Goal: Information Seeking & Learning: Understand process/instructions

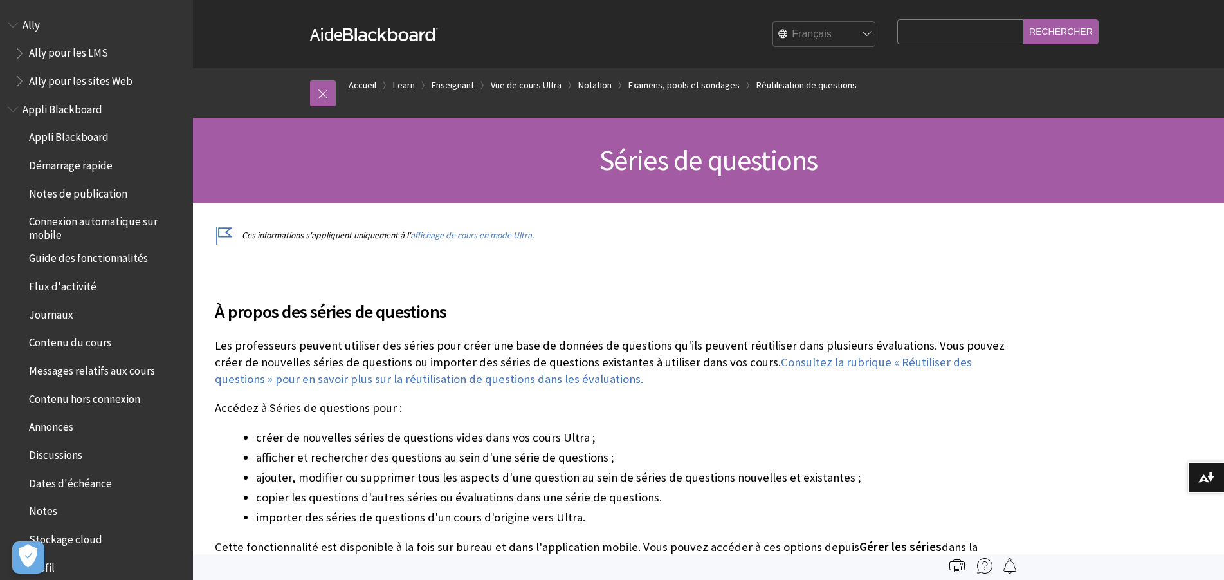
scroll to position [2005, 0]
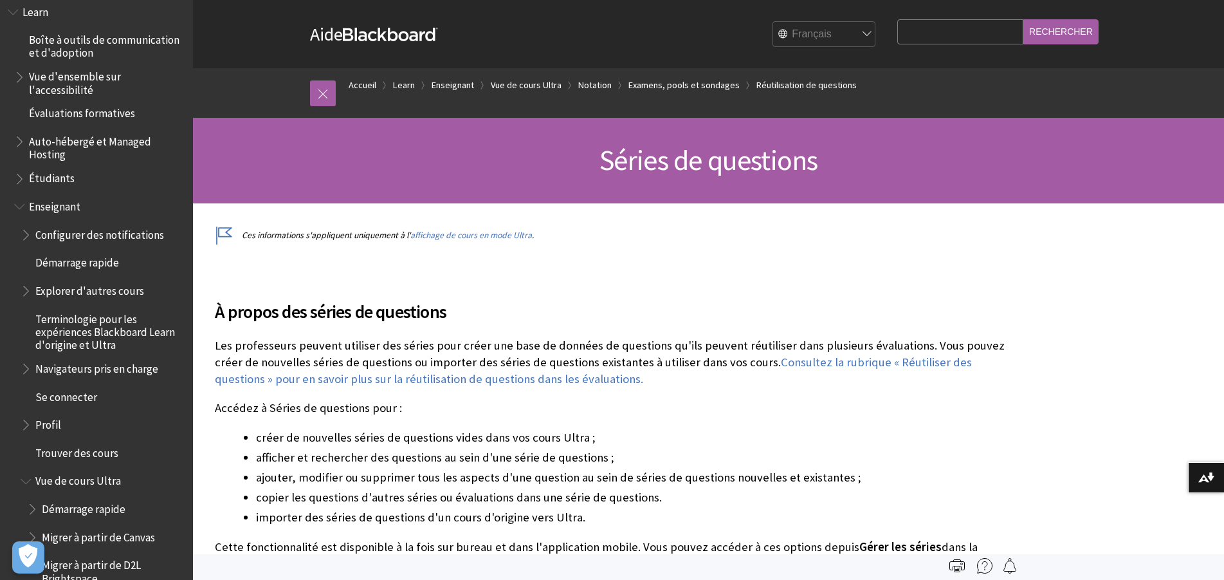
scroll to position [940, 0]
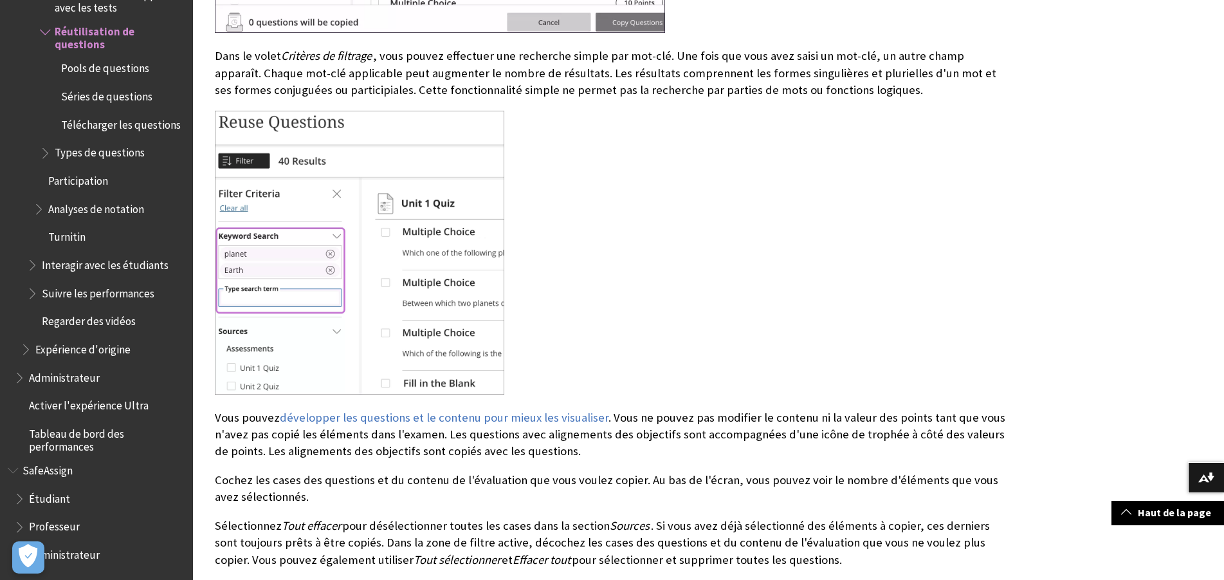
scroll to position [2231, 0]
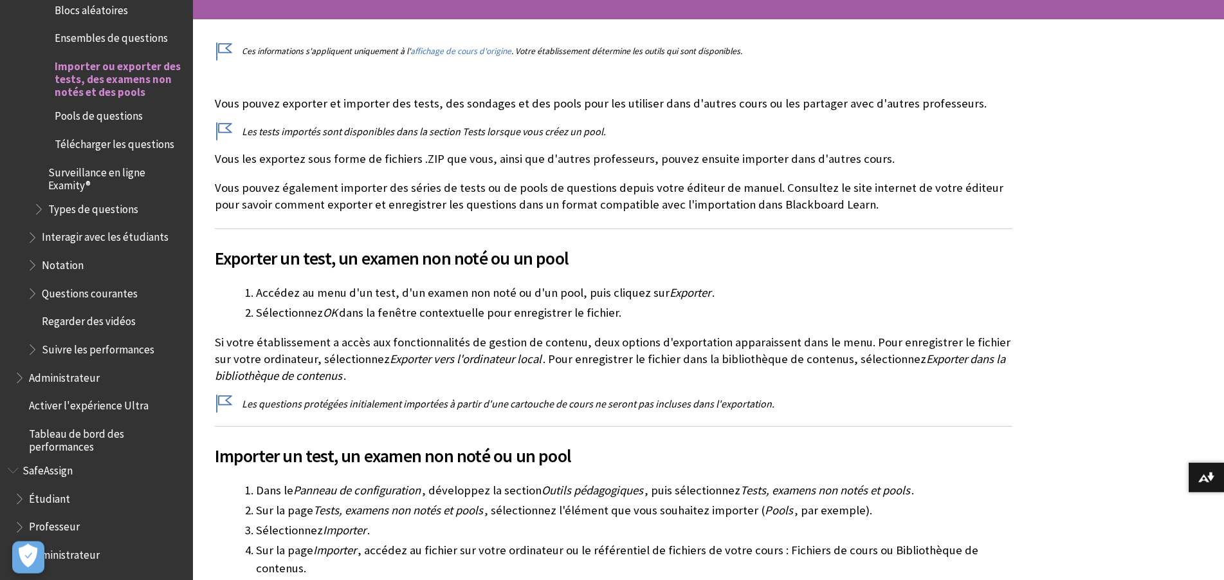
scroll to position [328, 0]
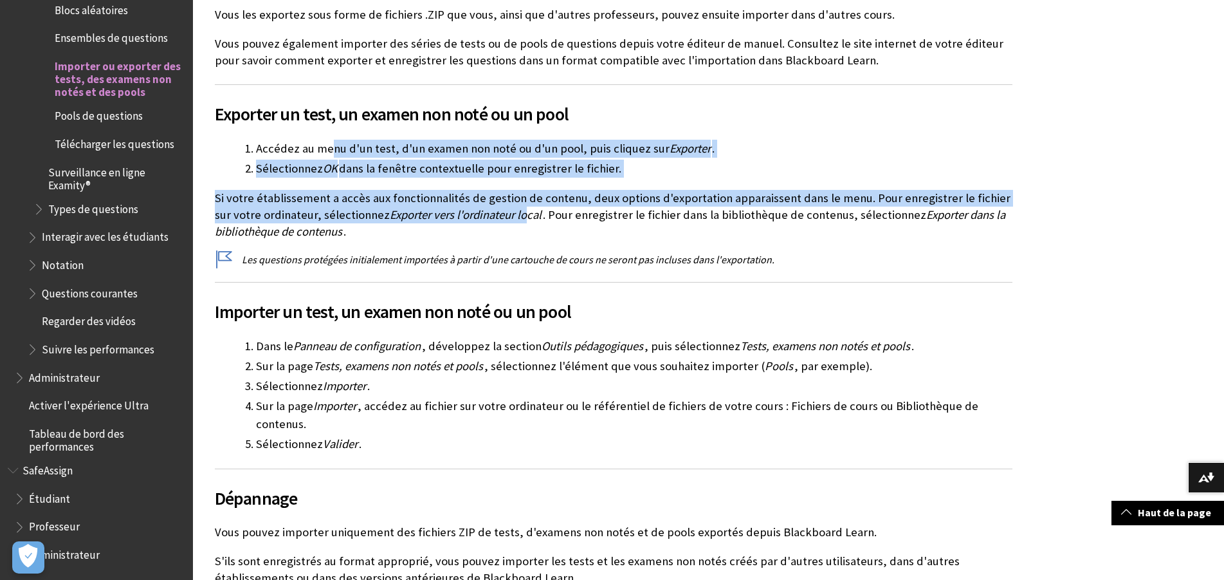
drag, startPoint x: 331, startPoint y: 147, endPoint x: 506, endPoint y: 217, distance: 188.7
click at [506, 217] on div "Vous pouvez exporter et importer des tests, des sondages et des pools pour les …" at bounding box center [614, 268] width 798 height 635
click at [506, 217] on span "Exporter vers l'ordinateur local" at bounding box center [466, 214] width 152 height 15
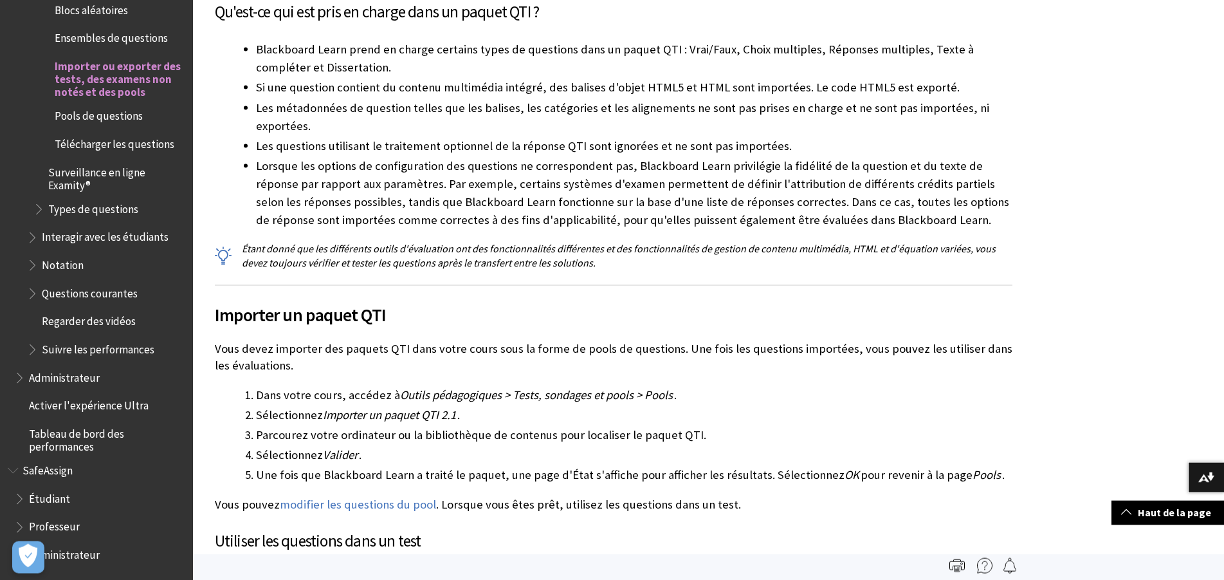
scroll to position [1176, 0]
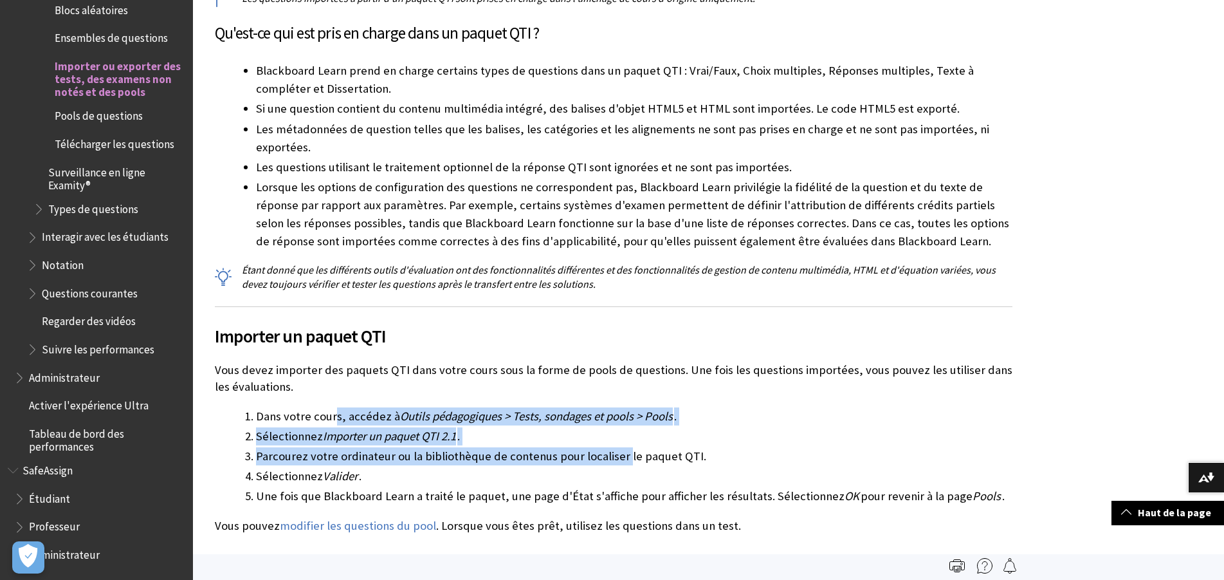
drag, startPoint x: 332, startPoint y: 385, endPoint x: 620, endPoint y: 416, distance: 289.8
click at [620, 416] on ol "Dans votre cours, accédez à Outils pédagogiques > Tests, sondages et pools > Po…" at bounding box center [614, 456] width 798 height 98
click at [610, 427] on li "Sélectionnez Importer un paquet QTI 2.1 ." at bounding box center [634, 436] width 756 height 18
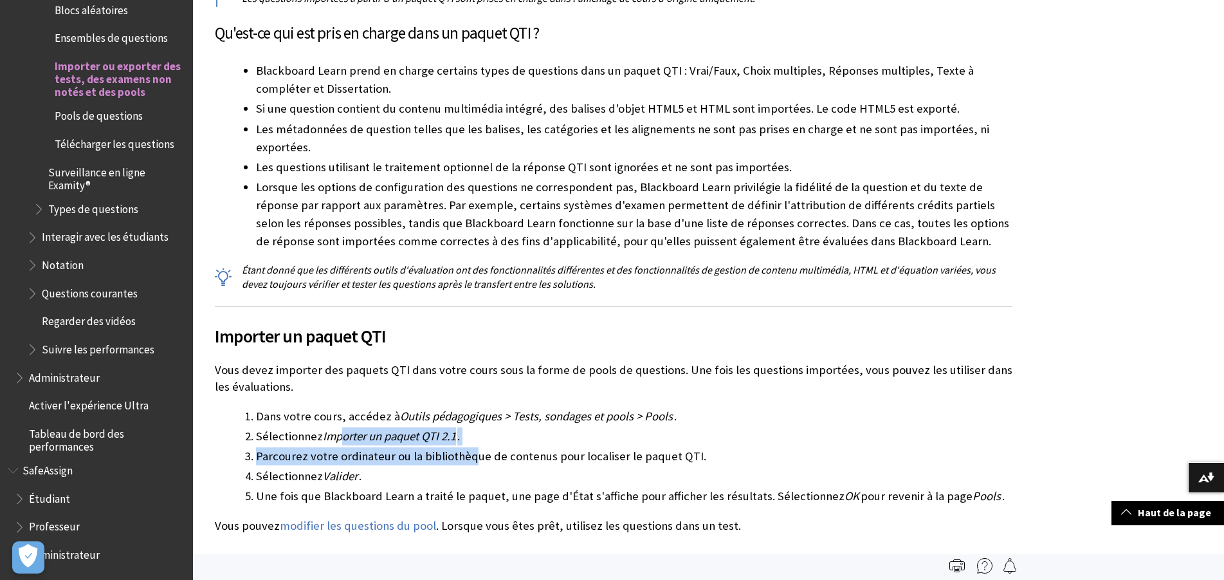
drag, startPoint x: 343, startPoint y: 406, endPoint x: 473, endPoint y: 422, distance: 130.3
click at [473, 422] on ol "Dans votre cours, accédez à Outils pédagogiques > Tests, sondages et pools > Po…" at bounding box center [614, 456] width 798 height 98
click at [473, 447] on li "Parcourez votre ordinateur ou la bibliothèque de contenus pour localiser le paq…" at bounding box center [634, 456] width 756 height 18
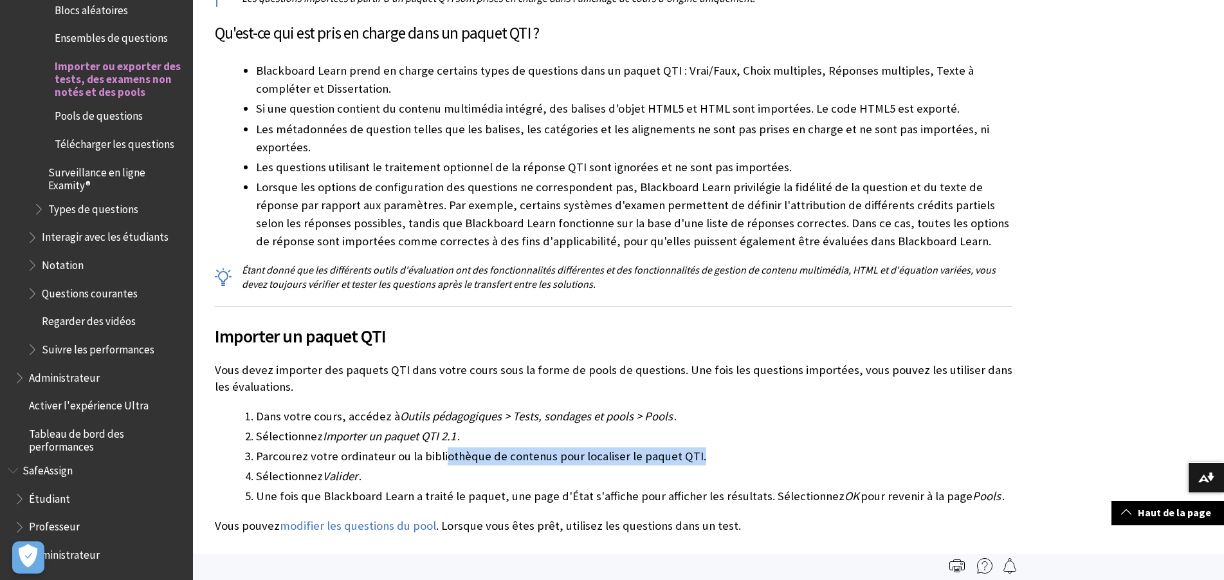
drag, startPoint x: 443, startPoint y: 421, endPoint x: 703, endPoint y: 432, distance: 260.7
click at [703, 447] on li "Parcourez votre ordinateur ou la bibliothèque de contenus pour localiser le paq…" at bounding box center [634, 456] width 756 height 18
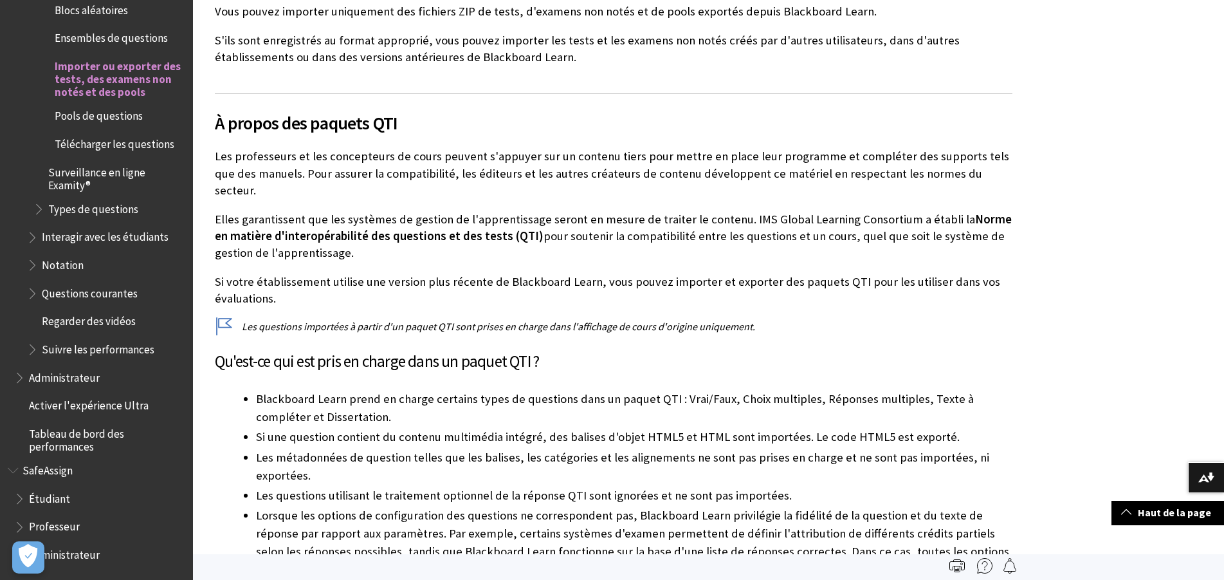
scroll to position [520, 0]
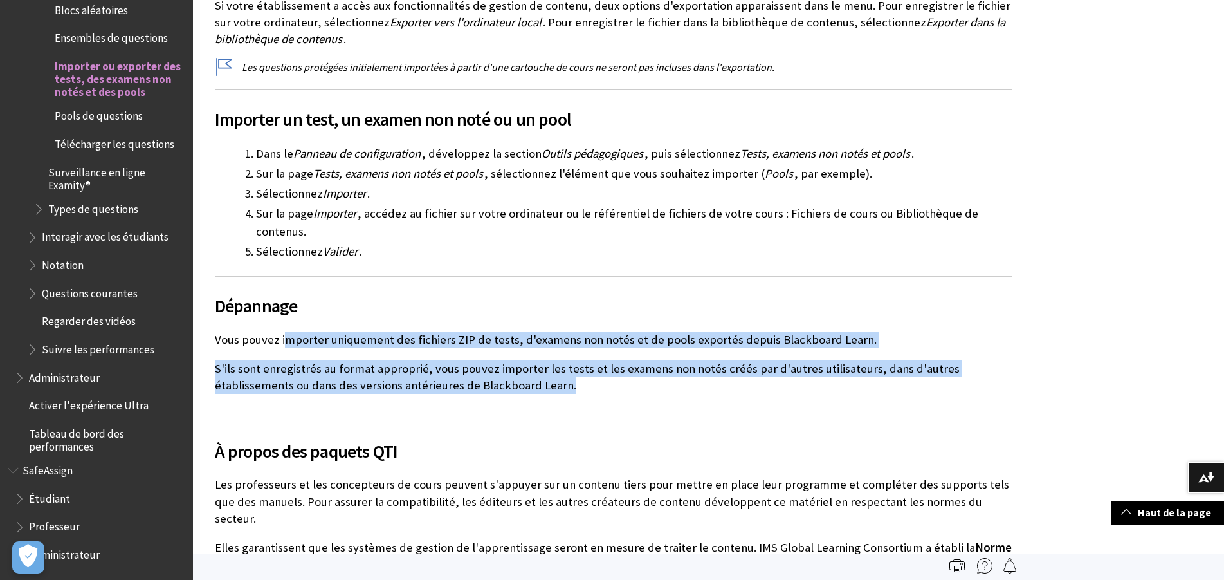
drag, startPoint x: 286, startPoint y: 320, endPoint x: 537, endPoint y: 362, distance: 254.3
click at [537, 362] on div "Vous pouvez exporter et importer des tests, des sondages et des pools pour les …" at bounding box center [614, 76] width 798 height 635
click at [537, 362] on p "S'ils sont enregistrés au format approprié, vous pouvez importer les tests et l…" at bounding box center [614, 376] width 798 height 33
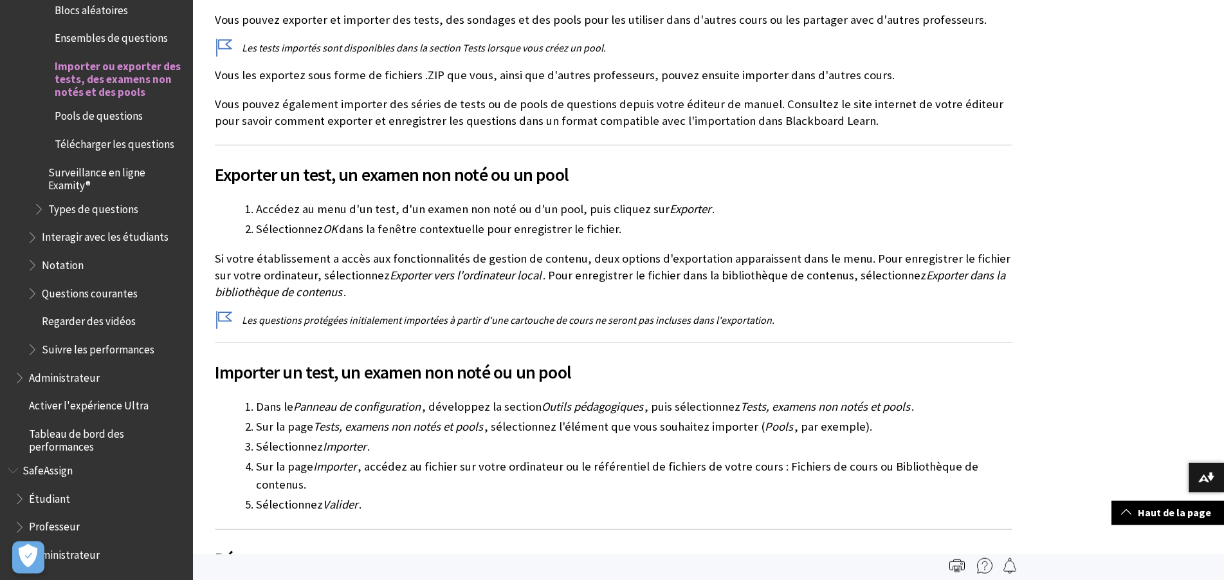
scroll to position [258, 0]
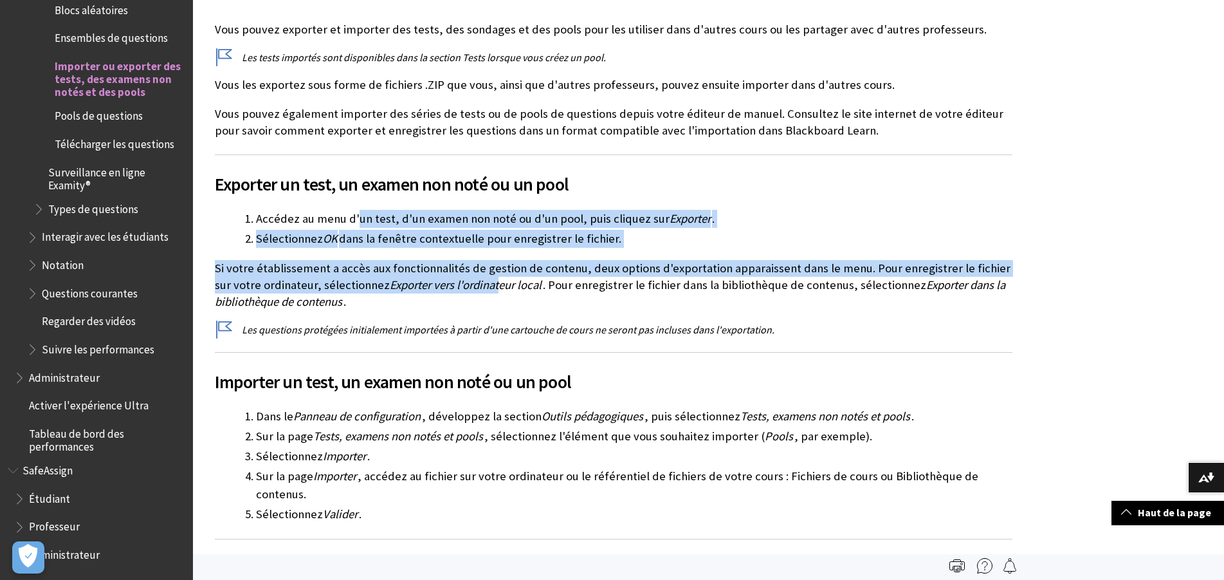
drag, startPoint x: 358, startPoint y: 215, endPoint x: 477, endPoint y: 284, distance: 137.5
click at [477, 284] on div "Vous pouvez exporter et importer des tests, des sondages et des pools pour les …" at bounding box center [614, 338] width 798 height 635
click at [480, 288] on span "Exporter vers l'ordinateur local" at bounding box center [466, 284] width 152 height 15
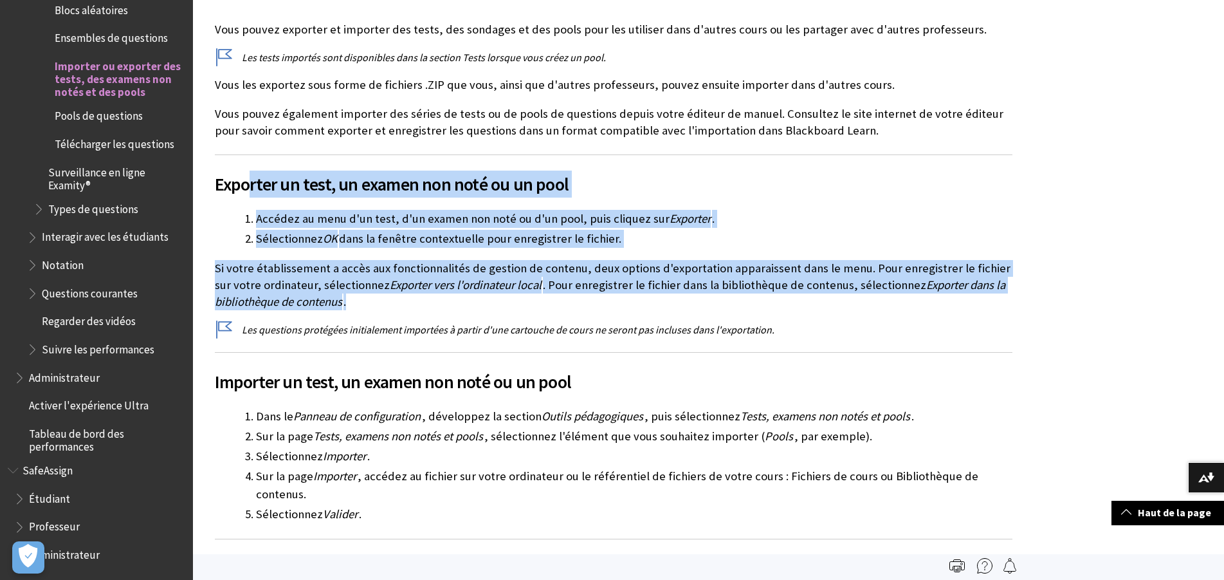
drag, startPoint x: 252, startPoint y: 201, endPoint x: 634, endPoint y: 310, distance: 397.4
click at [634, 310] on div "Vous pouvez exporter et importer des tests, des sondages et des pools pour les …" at bounding box center [614, 338] width 798 height 635
click at [634, 310] on p "Si votre établissement a accès aux fonctionnalités de gestion de contenu, deux …" at bounding box center [614, 285] width 798 height 51
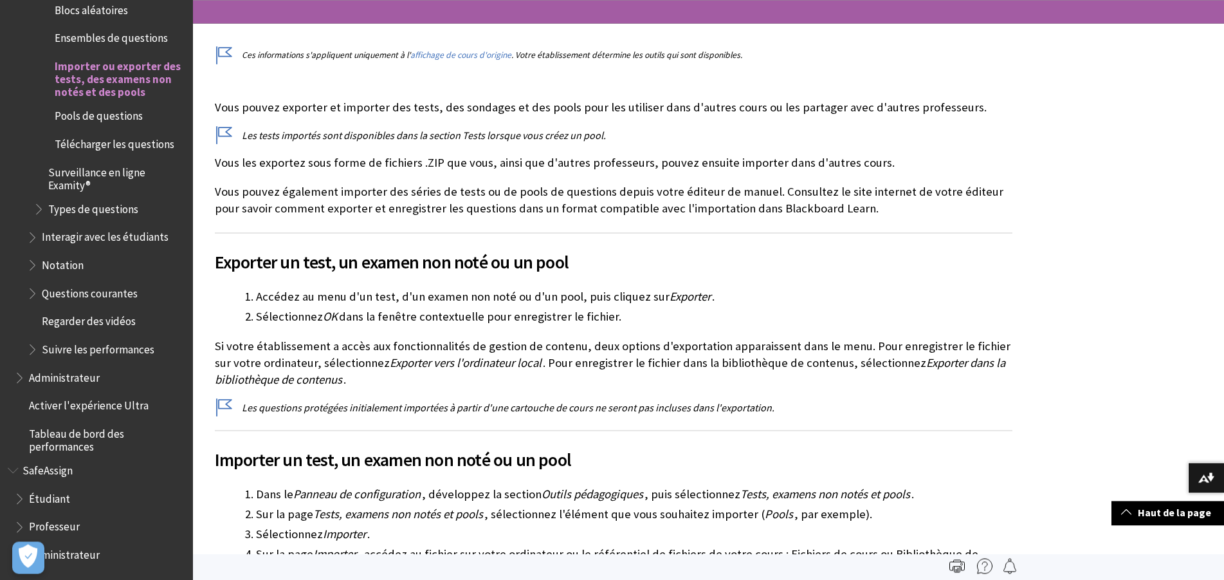
scroll to position [61, 0]
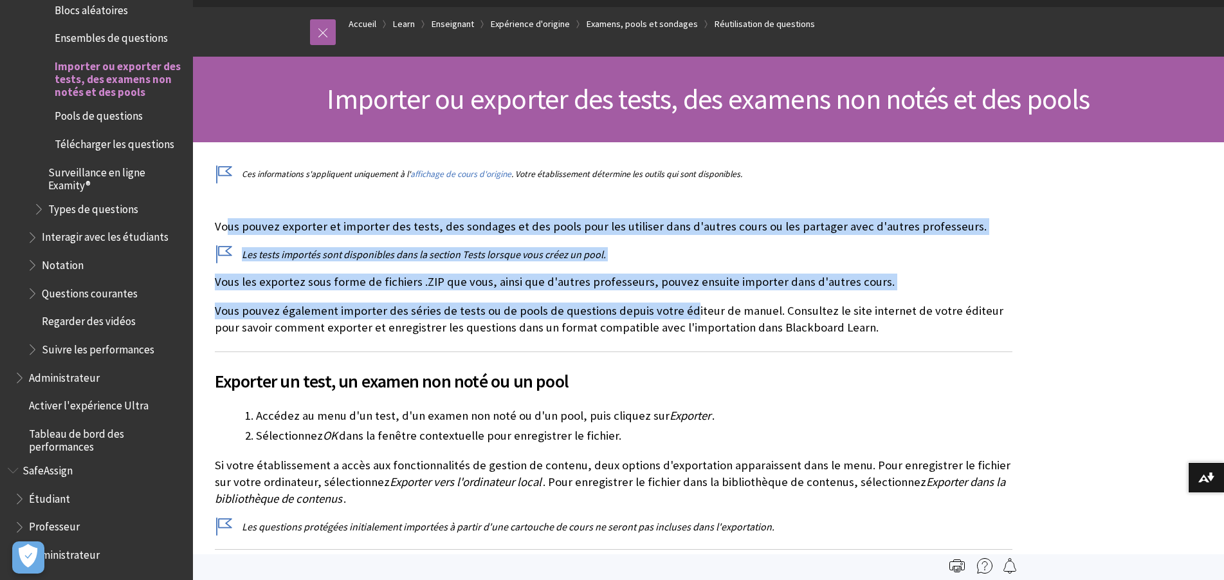
drag, startPoint x: 242, startPoint y: 221, endPoint x: 681, endPoint y: 309, distance: 447.4
click at [681, 309] on div "Vous pouvez exporter et importer des tests, des sondages et des pools pour les …" at bounding box center [614, 535] width 798 height 635
click at [681, 309] on p "Vous pouvez également importer des séries de tests ou de pools de questions dep…" at bounding box center [614, 318] width 798 height 33
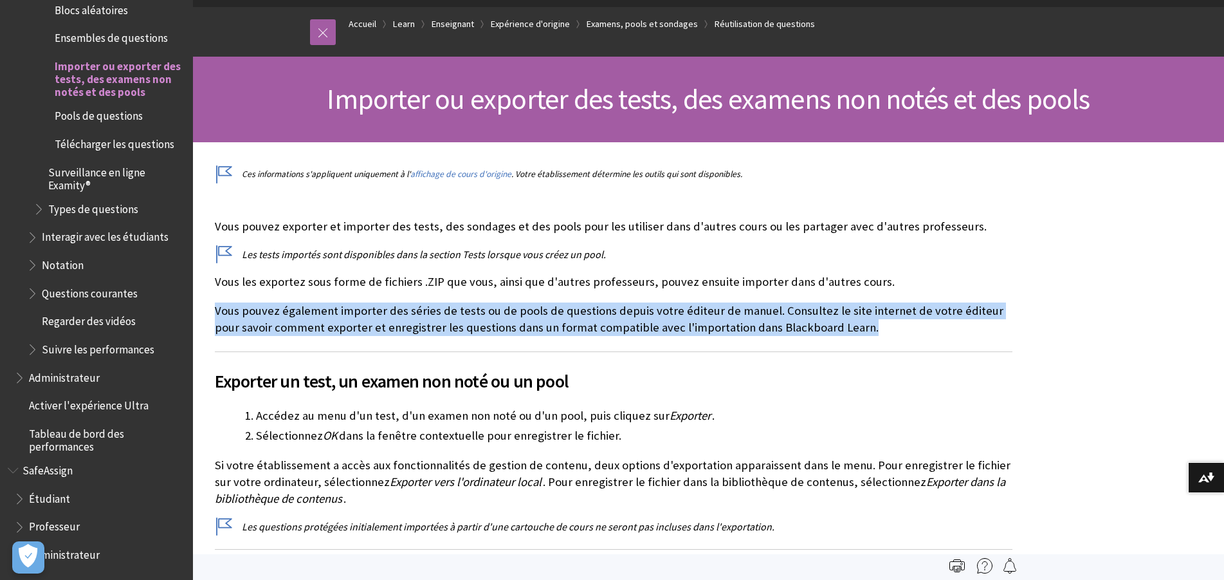
drag, startPoint x: 227, startPoint y: 314, endPoint x: 882, endPoint y: 329, distance: 655.6
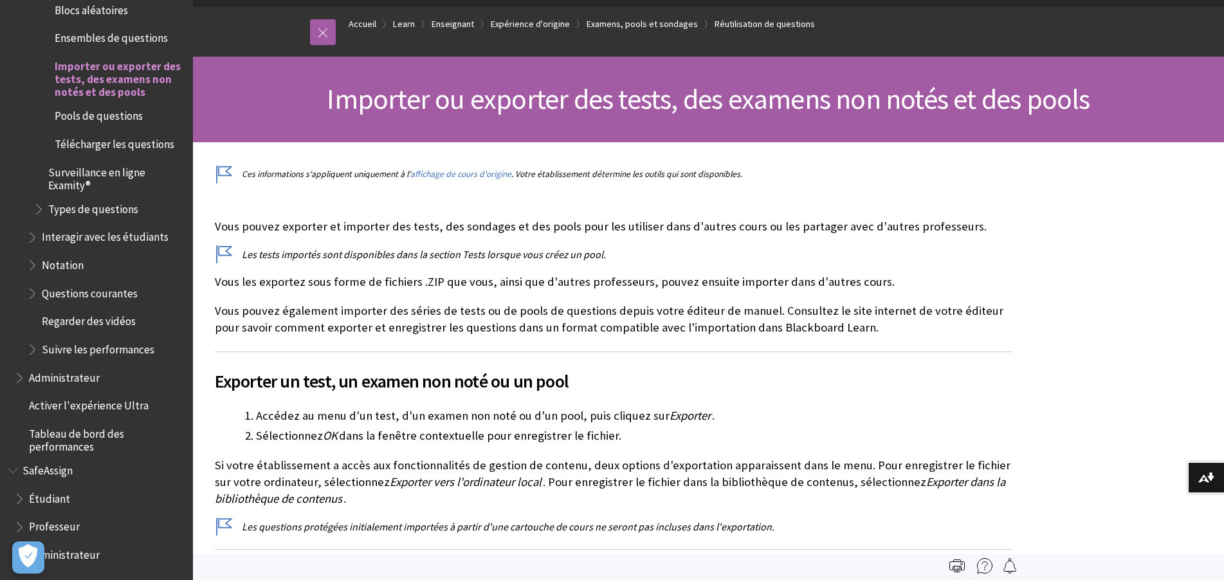
click at [882, 330] on p "Vous pouvez également importer des séries de tests ou de pools de questions dep…" at bounding box center [614, 318] width 798 height 33
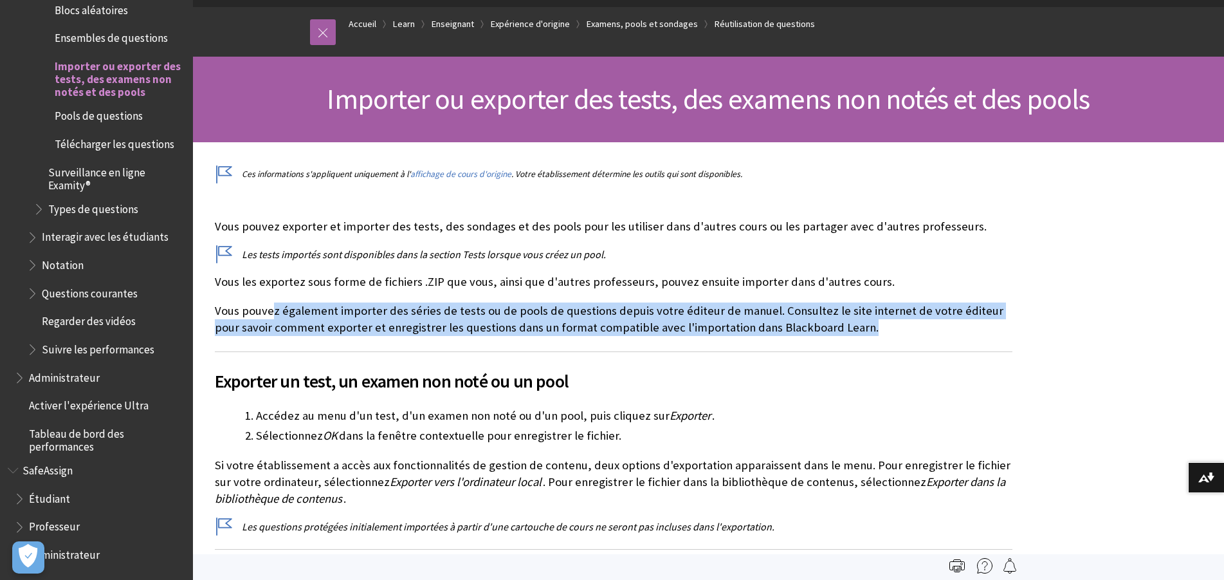
drag, startPoint x: 798, startPoint y: 329, endPoint x: 271, endPoint y: 309, distance: 527.2
click at [271, 309] on p "Vous pouvez également importer des séries de tests ou de pools de questions dep…" at bounding box center [614, 318] width 798 height 33
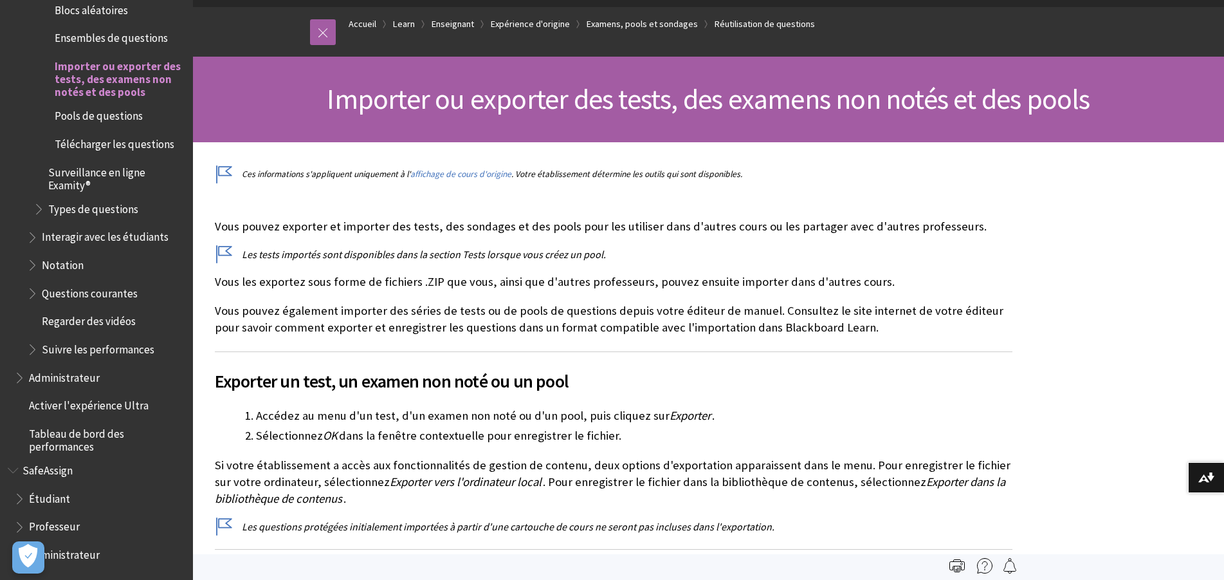
click at [396, 298] on div "Vous pouvez exporter et importer des tests, des sondages et des pools pour les …" at bounding box center [614, 535] width 798 height 635
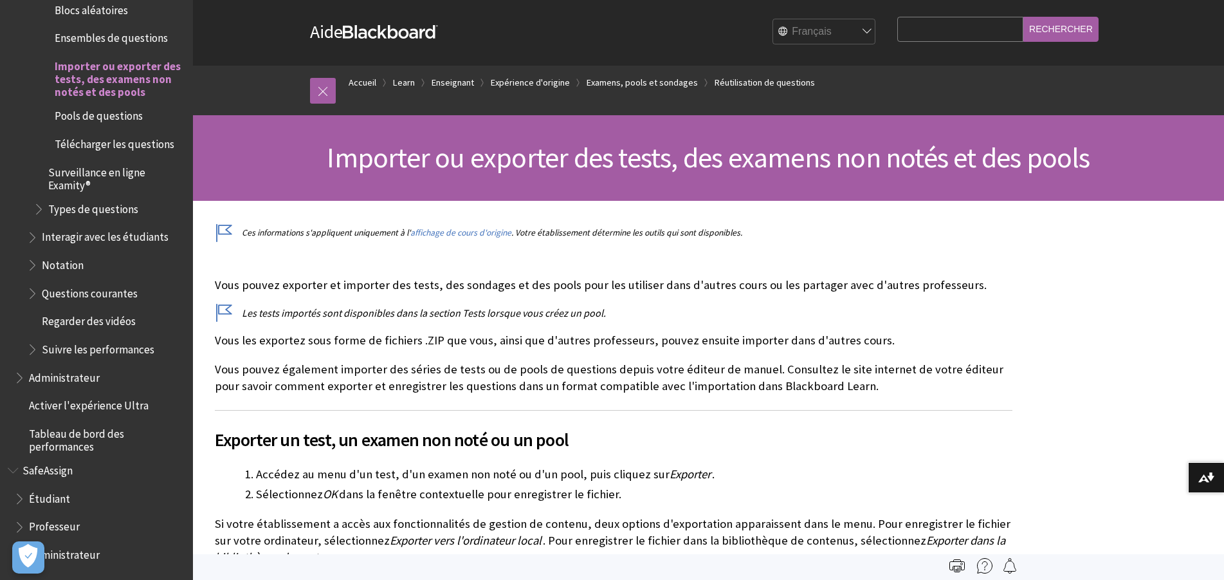
scroll to position [0, 0]
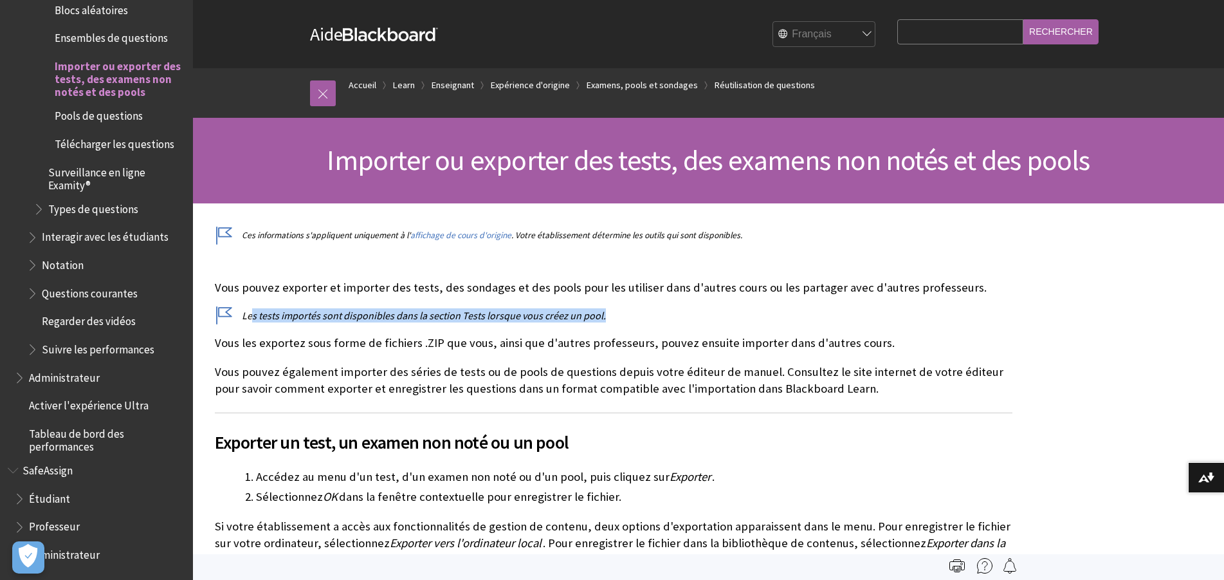
drag, startPoint x: 253, startPoint y: 313, endPoint x: 698, endPoint y: 313, distance: 445.1
click at [698, 313] on p "Les tests importés sont disponibles dans la section Tests lorsque vous créez un…" at bounding box center [614, 315] width 798 height 14
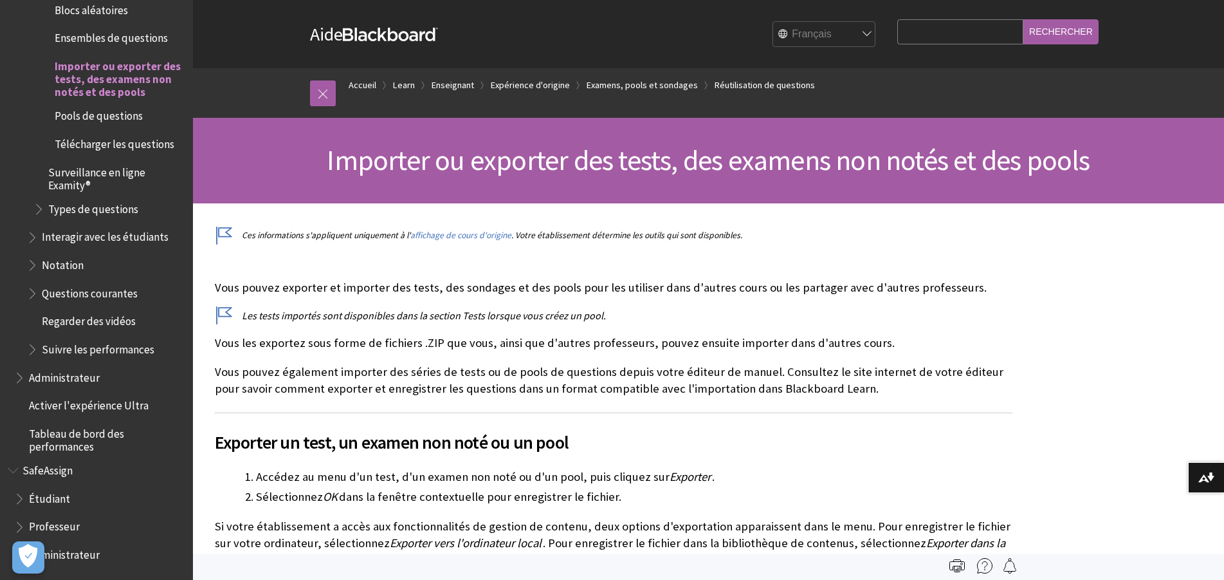
click at [695, 312] on p "Les tests importés sont disponibles dans la section Tests lorsque vous créez un…" at bounding box center [614, 315] width 798 height 14
drag, startPoint x: 211, startPoint y: 343, endPoint x: 423, endPoint y: 343, distance: 211.6
click at [425, 343] on p "Vous les exportez sous forme de fichiers .ZIP que vous, ainsi que d'autres prof…" at bounding box center [614, 342] width 798 height 17
drag, startPoint x: 281, startPoint y: 291, endPoint x: 518, endPoint y: 289, distance: 237.3
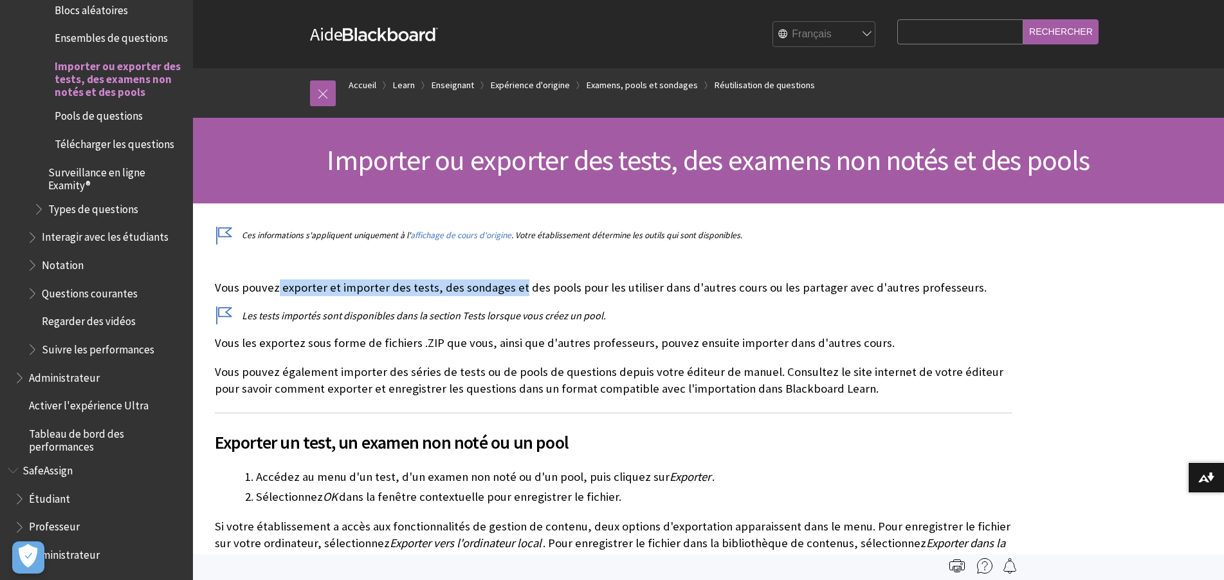
click at [518, 289] on p "Vous pouvez exporter et importer des tests, des sondages et des pools pour les …" at bounding box center [614, 287] width 798 height 17
click at [520, 289] on p "Vous pouvez exporter et importer des tests, des sondages et des pools pour les …" at bounding box center [614, 287] width 798 height 17
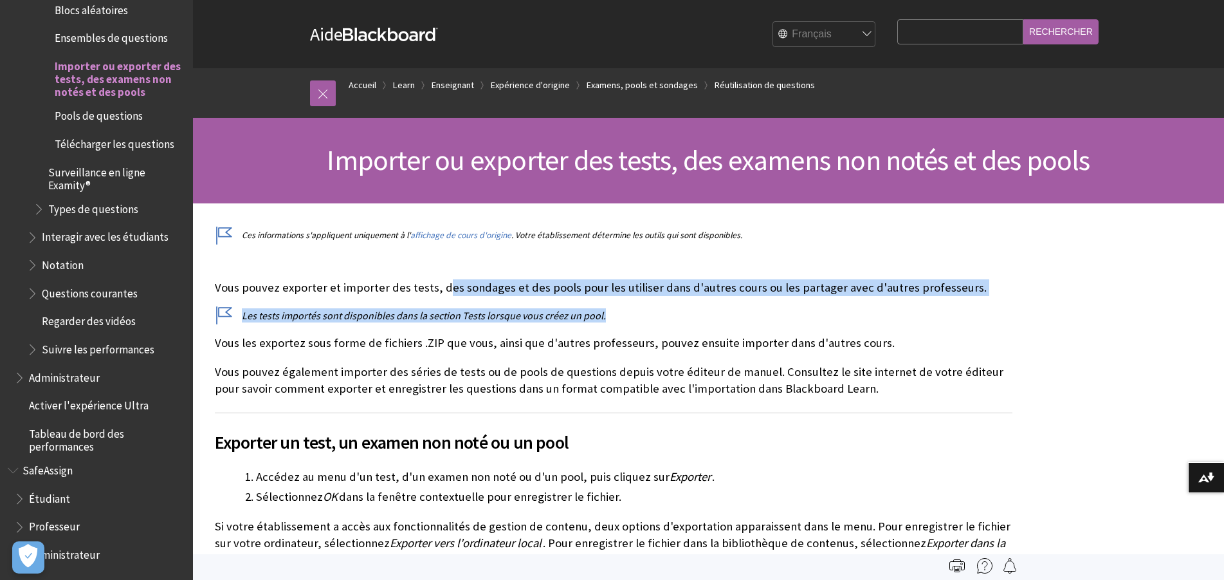
drag, startPoint x: 437, startPoint y: 286, endPoint x: 856, endPoint y: 324, distance: 421.1
drag, startPoint x: 856, startPoint y: 324, endPoint x: 846, endPoint y: 324, distance: 10.3
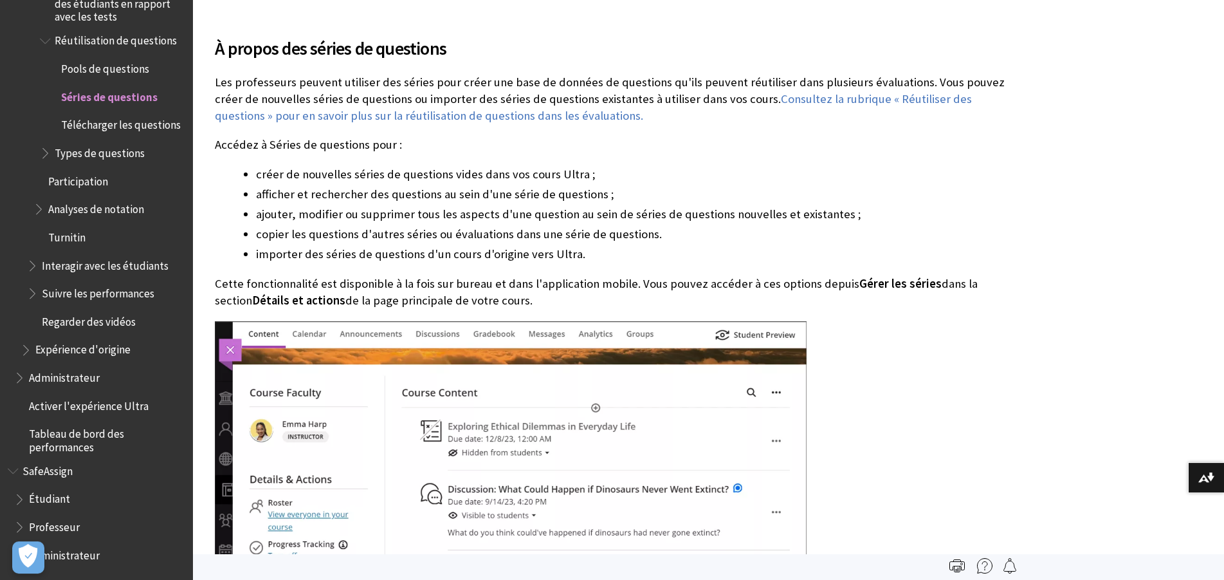
scroll to position [262, 0]
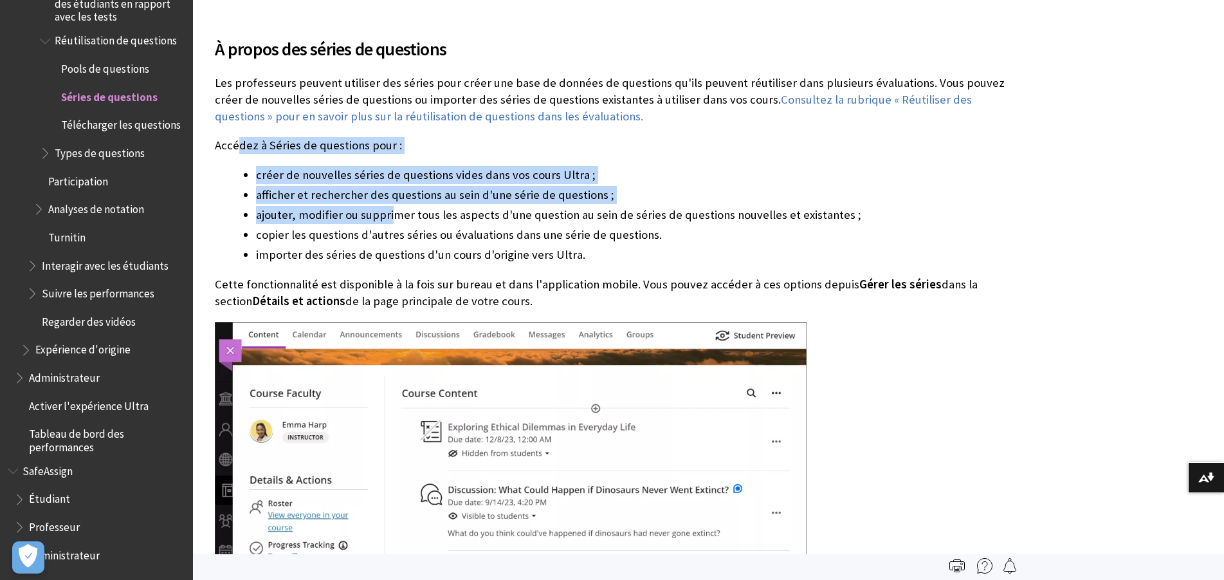
drag, startPoint x: 241, startPoint y: 148, endPoint x: 389, endPoint y: 207, distance: 159.9
click at [389, 207] on div "À propos des séries de questions Les professeurs peuvent utiliser des séries po…" at bounding box center [614, 529] width 798 height 1019
click at [389, 207] on li "ajouter, modifier ou supprimer tous les aspects d'une question au sein de série…" at bounding box center [634, 215] width 756 height 18
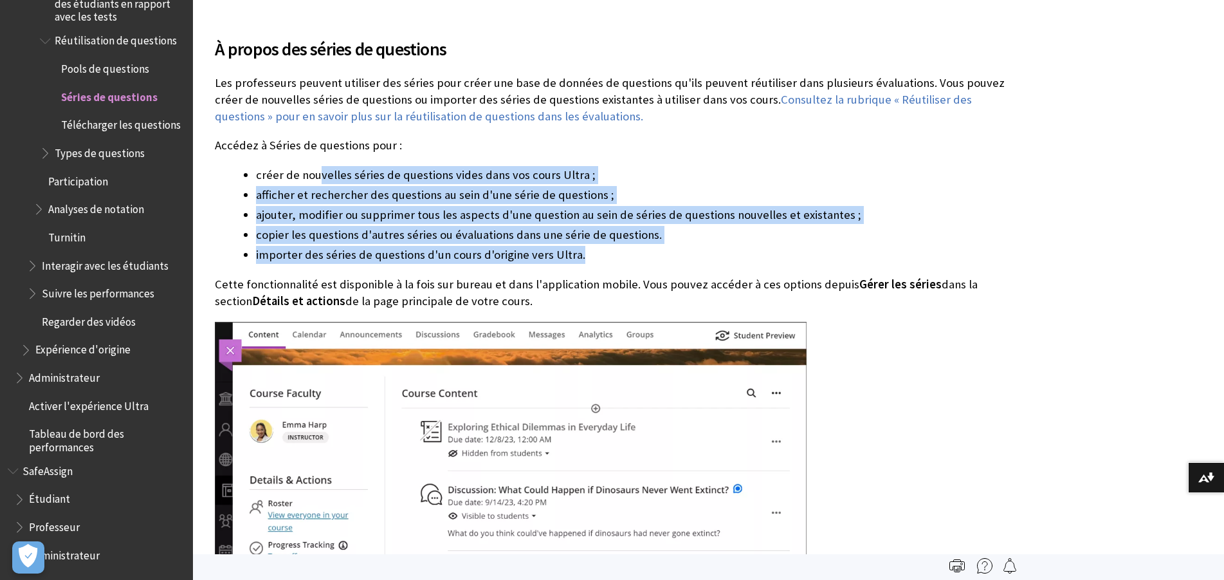
drag, startPoint x: 320, startPoint y: 179, endPoint x: 628, endPoint y: 255, distance: 317.5
click at [628, 255] on ul "créer de nouvelles séries de questions vides dans vos cours Ultra ; afficher et…" at bounding box center [614, 215] width 798 height 98
click at [628, 255] on li "importer des séries de questions d'un cours d'origine vers Ultra." at bounding box center [634, 255] width 756 height 18
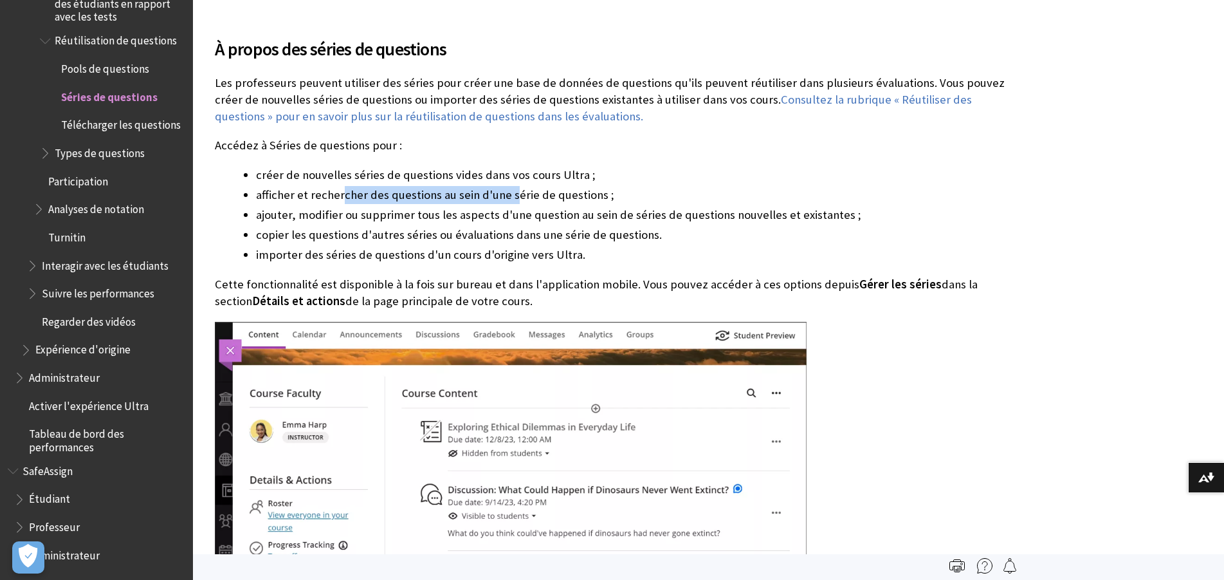
drag, startPoint x: 342, startPoint y: 192, endPoint x: 510, endPoint y: 200, distance: 168.1
click at [511, 200] on li "afficher et rechercher des questions au sein d'une série de questions ;" at bounding box center [634, 195] width 756 height 18
click at [492, 201] on li "afficher et rechercher des questions au sein d'une série de questions ;" at bounding box center [634, 195] width 756 height 18
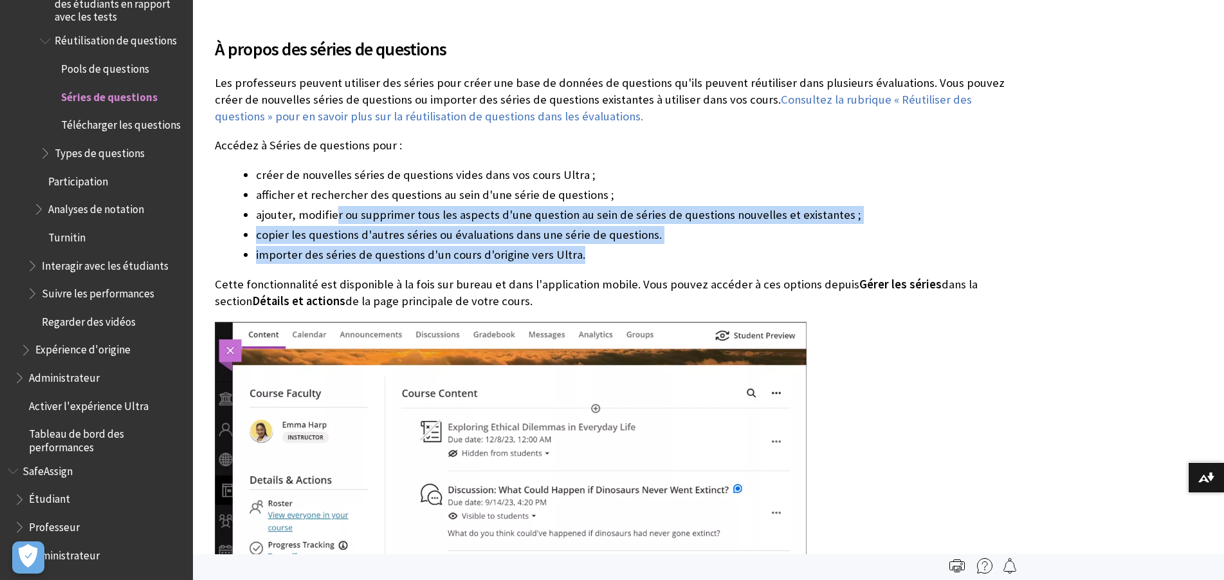
drag, startPoint x: 336, startPoint y: 219, endPoint x: 623, endPoint y: 259, distance: 290.2
click at [623, 259] on ul "créer de nouvelles séries de questions vides dans vos cours Ultra ; afficher et…" at bounding box center [614, 215] width 798 height 98
click at [624, 259] on li "importer des séries de questions d'un cours d'origine vers Ultra." at bounding box center [634, 255] width 756 height 18
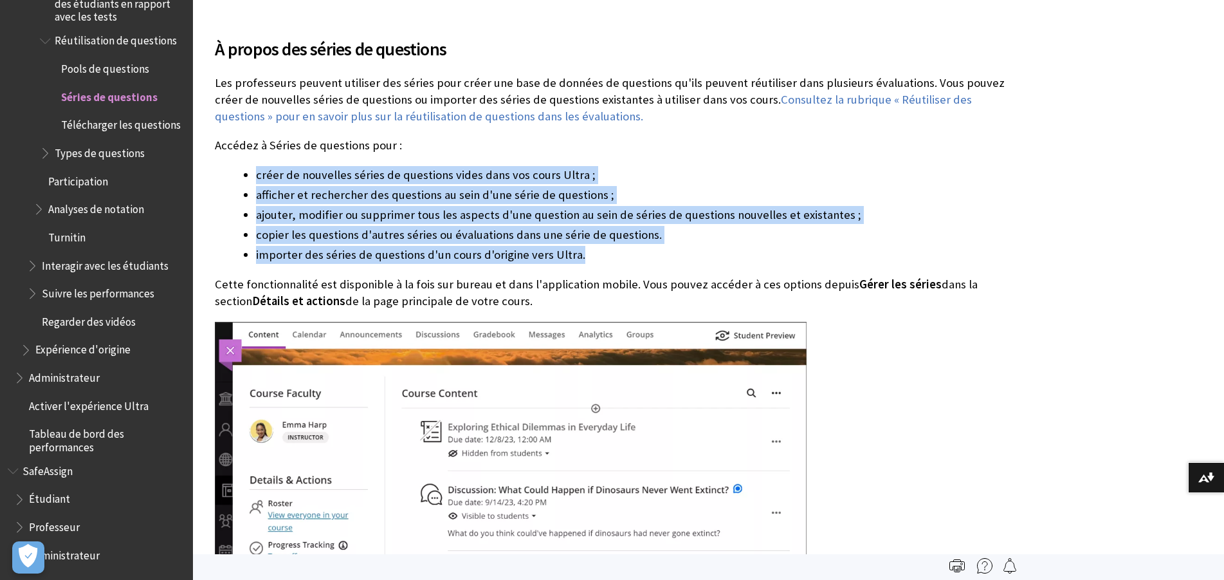
drag, startPoint x: 510, startPoint y: 248, endPoint x: 239, endPoint y: 174, distance: 281.5
click at [239, 174] on ul "créer de nouvelles séries de questions vides dans vos cours Ultra ; afficher et…" at bounding box center [614, 215] width 798 height 98
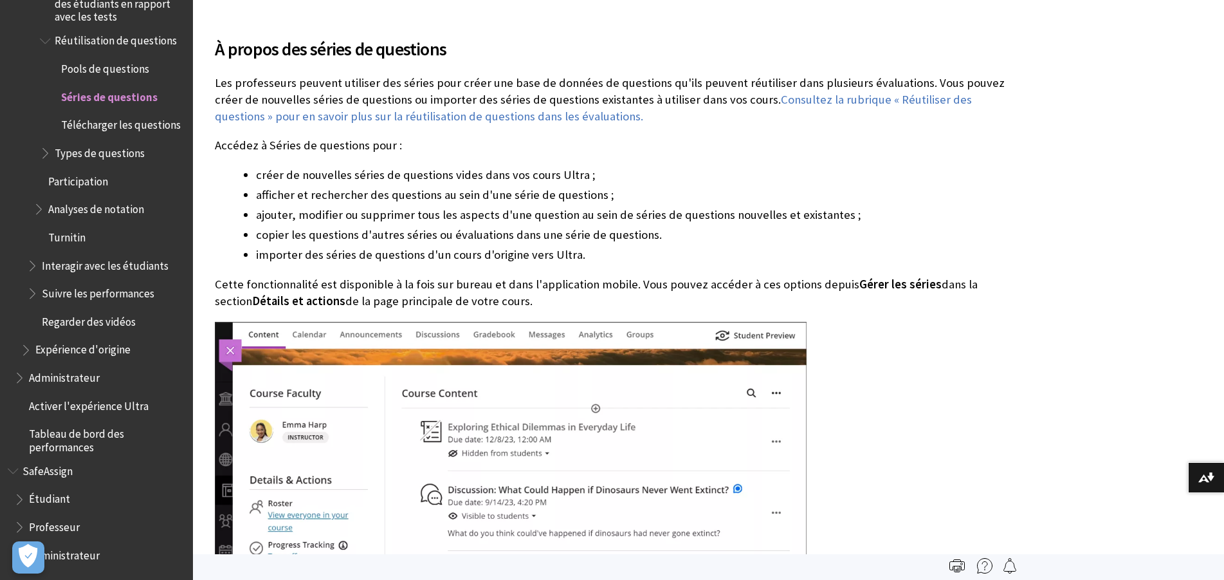
click at [241, 174] on ul "créer de nouvelles séries de questions vides dans vos cours Ultra ; afficher et…" at bounding box center [614, 215] width 798 height 98
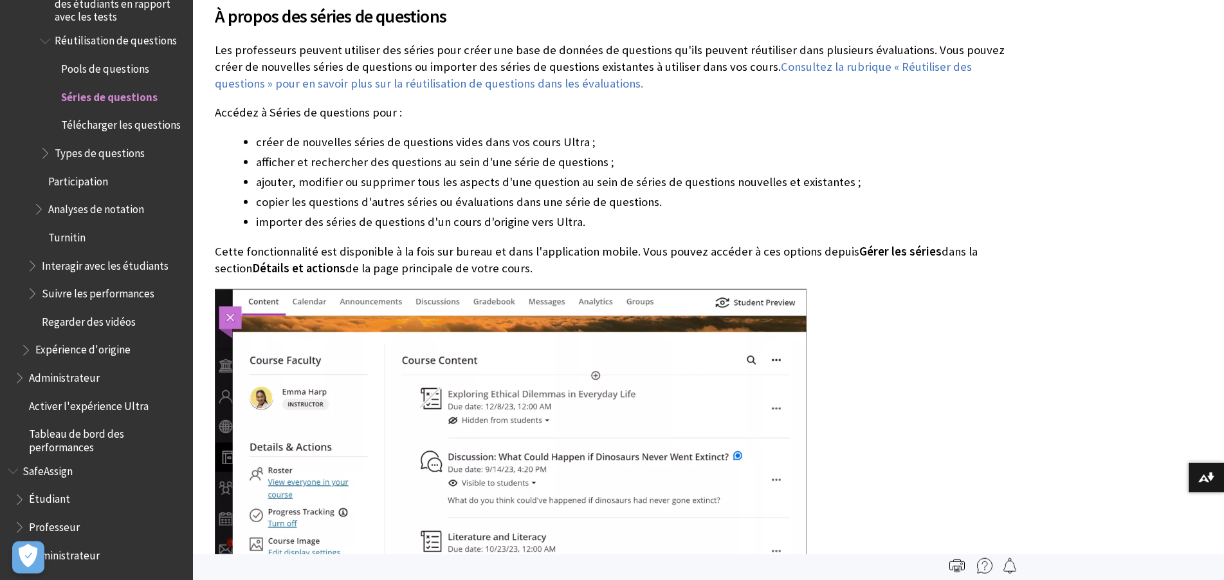
scroll to position [328, 0]
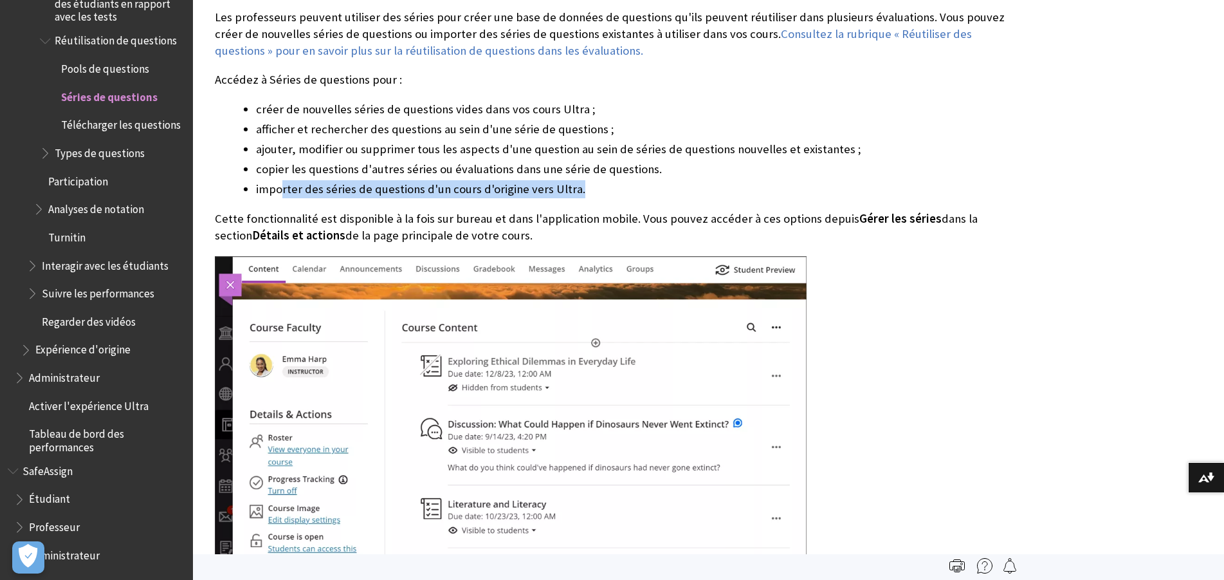
drag, startPoint x: 284, startPoint y: 198, endPoint x: 644, endPoint y: 197, distance: 360.2
click at [644, 197] on li "importer des séries de questions d'un cours d'origine vers Ultra." at bounding box center [634, 189] width 756 height 18
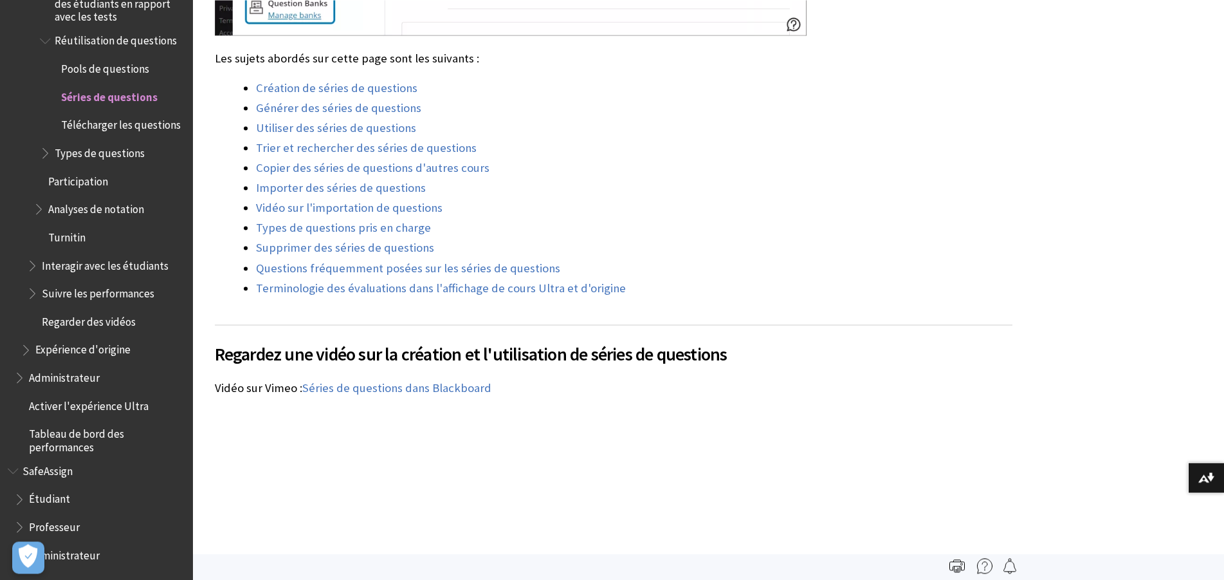
scroll to position [984, 0]
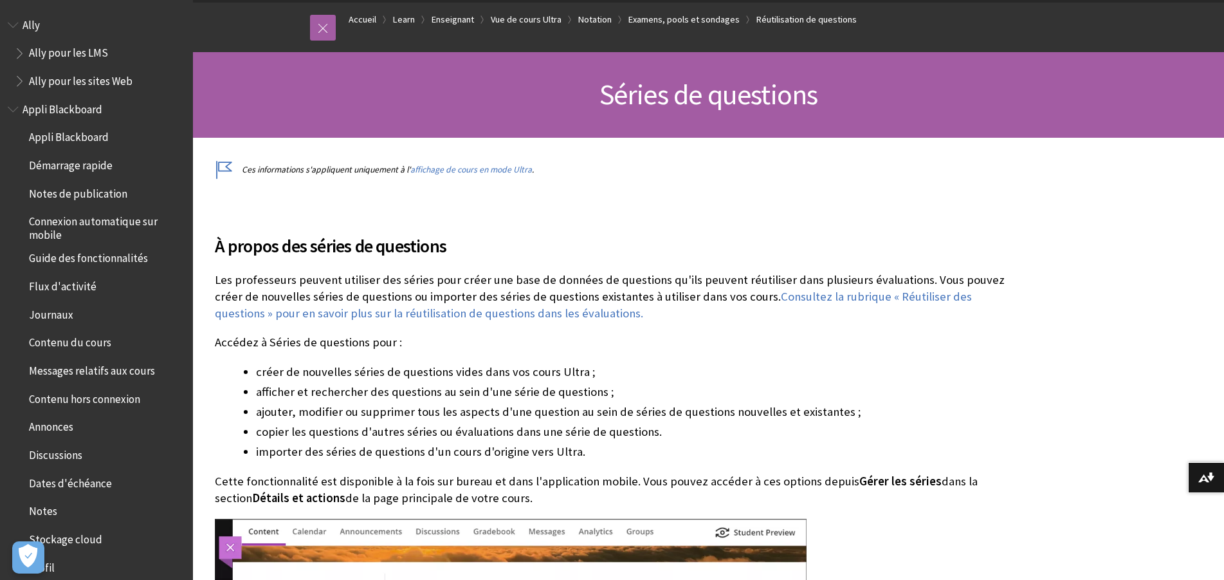
scroll to position [2005, 0]
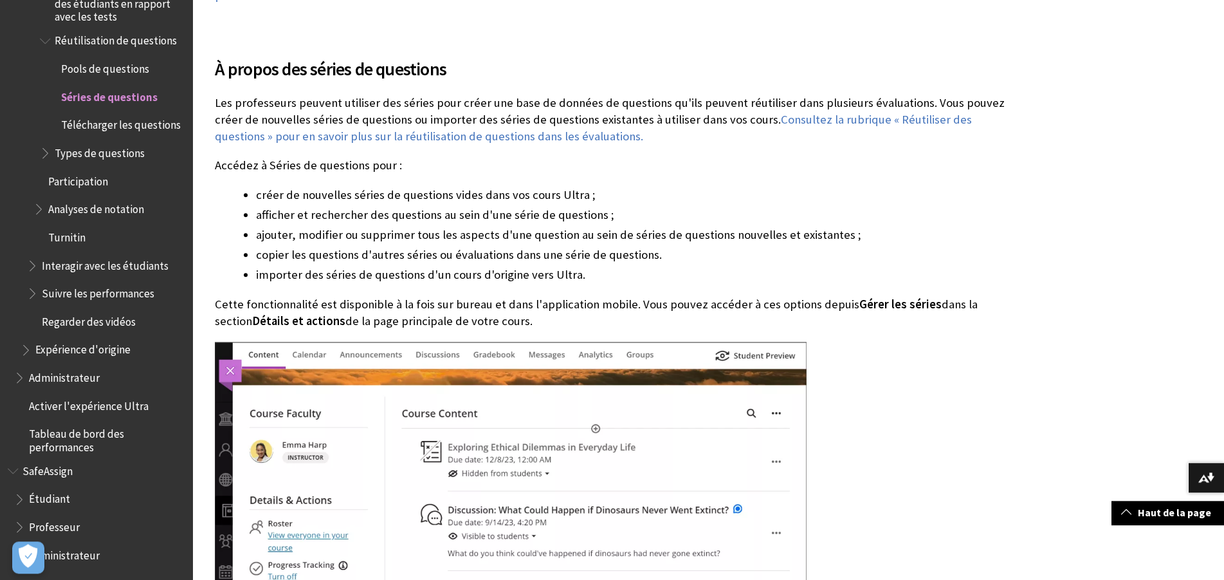
scroll to position [262, 0]
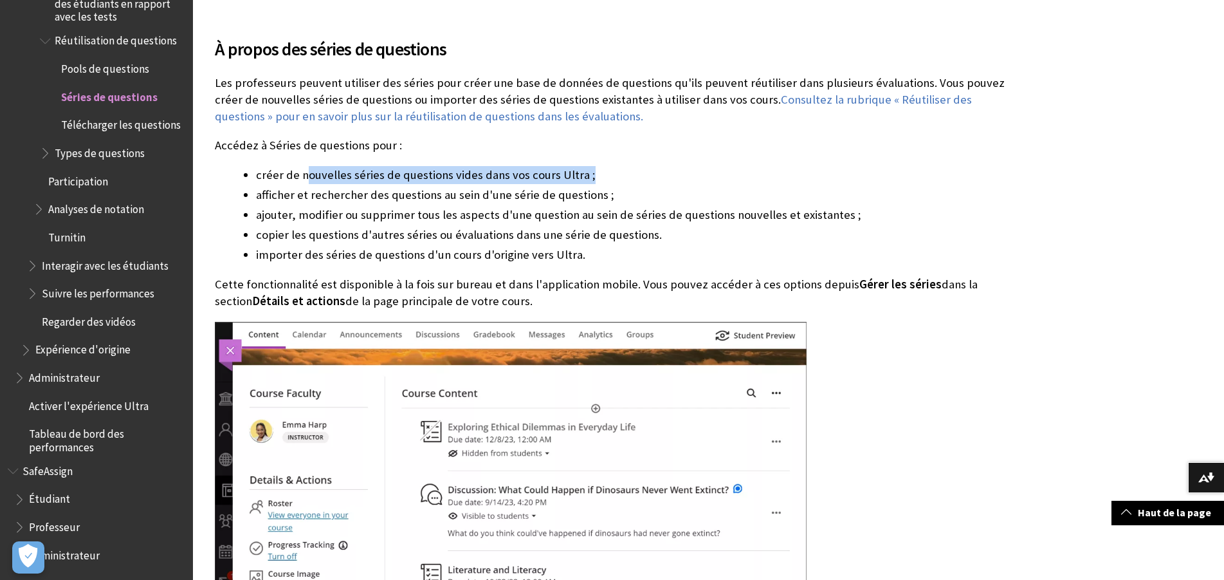
drag, startPoint x: 307, startPoint y: 173, endPoint x: 606, endPoint y: 179, distance: 299.2
click at [606, 179] on li "créer de nouvelles séries de questions vides dans vos cours Ultra ;" at bounding box center [634, 175] width 756 height 18
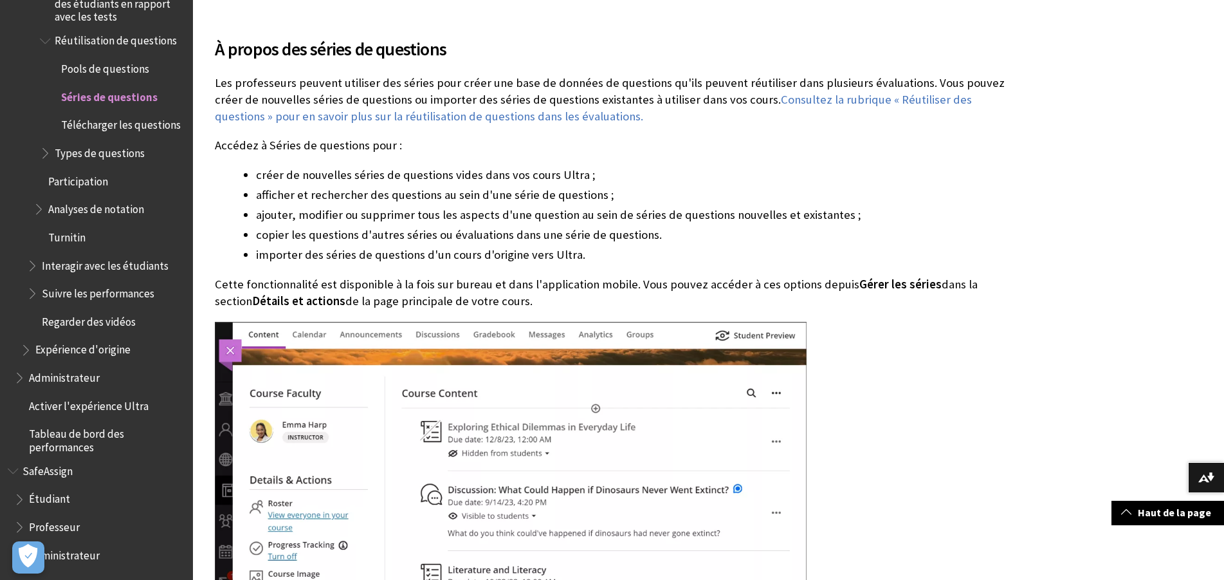
click at [606, 179] on li "créer de nouvelles séries de questions vides dans vos cours Ultra ;" at bounding box center [634, 175] width 756 height 18
drag, startPoint x: 291, startPoint y: 199, endPoint x: 664, endPoint y: 199, distance: 373.1
click at [671, 199] on li "afficher et rechercher des questions au sein d'une série de questions ;" at bounding box center [634, 195] width 756 height 18
click at [569, 221] on li "ajouter, modifier ou supprimer tous les aspects d'une question au sein de série…" at bounding box center [634, 215] width 756 height 18
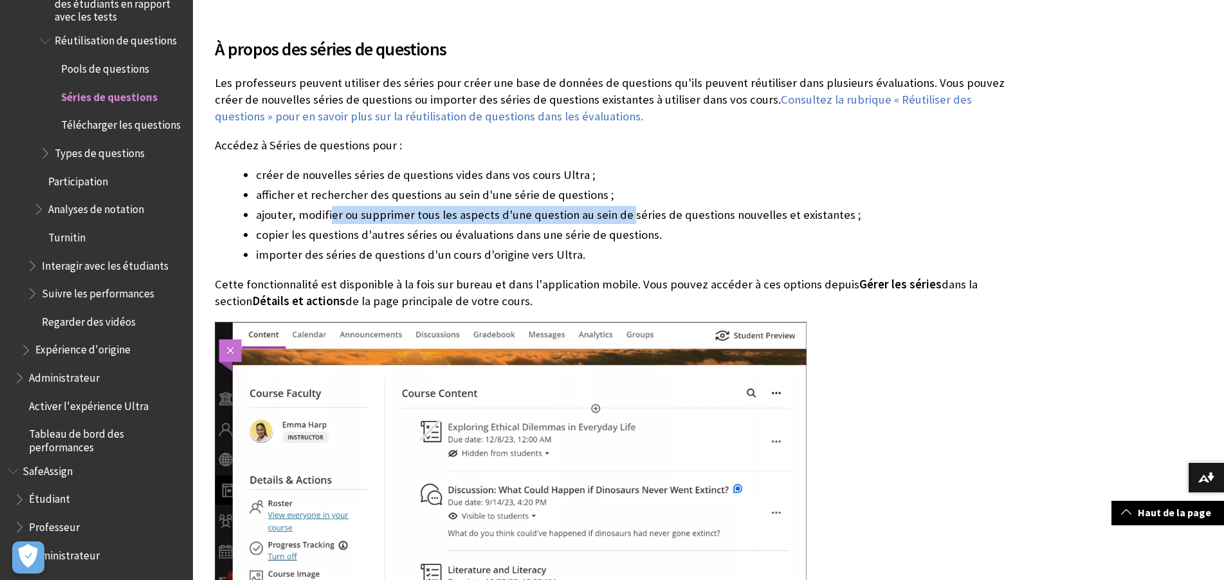
drag, startPoint x: 342, startPoint y: 212, endPoint x: 623, endPoint y: 212, distance: 280.4
click at [623, 212] on li "ajouter, modifier ou supprimer tous les aspects d'une question au sein de série…" at bounding box center [634, 215] width 756 height 18
click at [608, 219] on li "ajouter, modifier ou supprimer tous les aspects d'une question au sein de série…" at bounding box center [634, 215] width 756 height 18
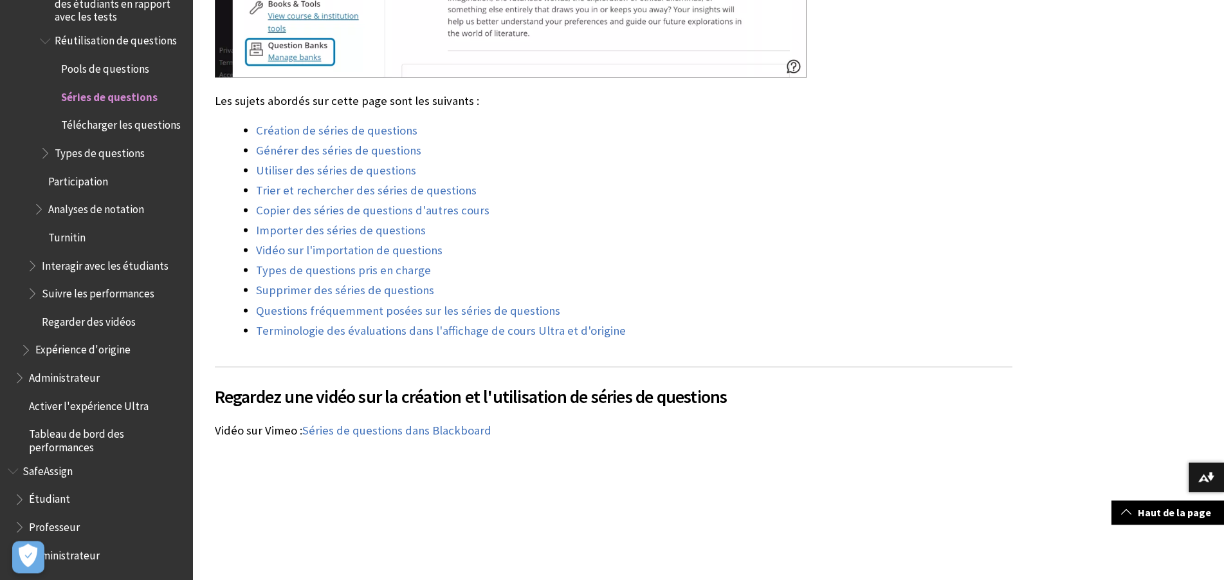
scroll to position [984, 0]
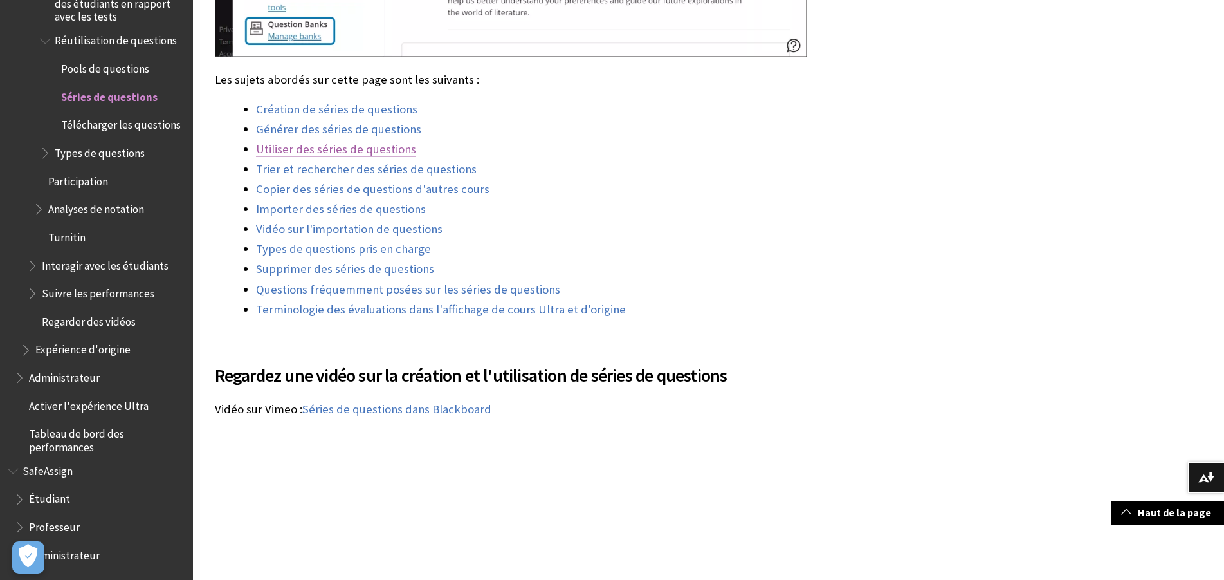
click at [306, 153] on link "Utiliser des séries de questions" at bounding box center [336, 149] width 160 height 15
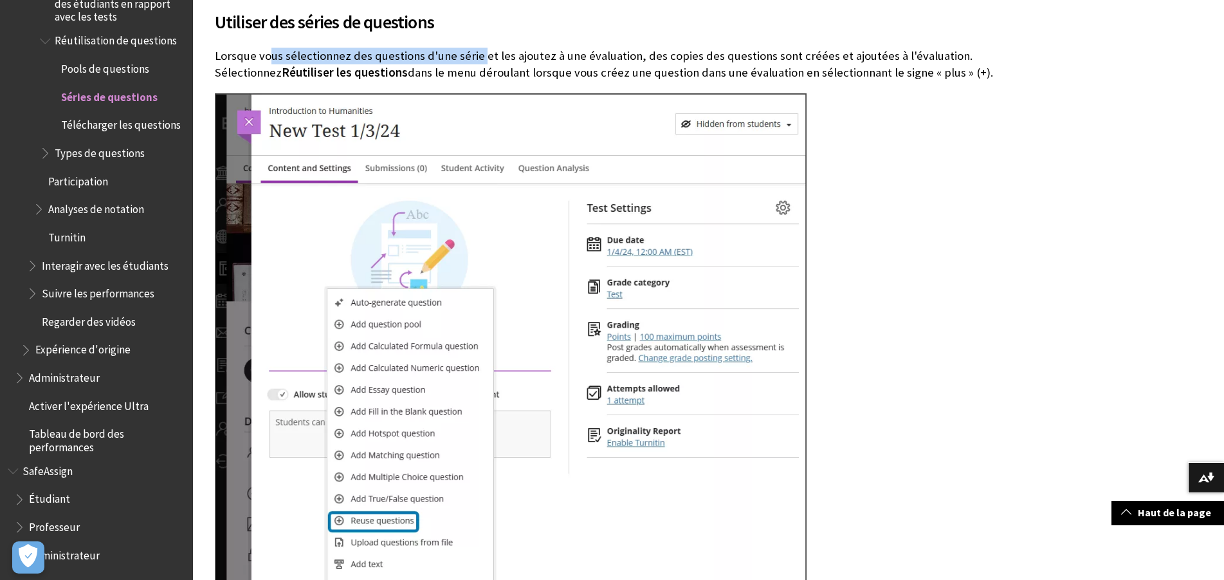
drag, startPoint x: 272, startPoint y: 60, endPoint x: 480, endPoint y: 60, distance: 207.8
click at [480, 60] on p "Lorsque vous sélectionnez des questions d'une série et les ajoutez à une évalua…" at bounding box center [614, 64] width 798 height 33
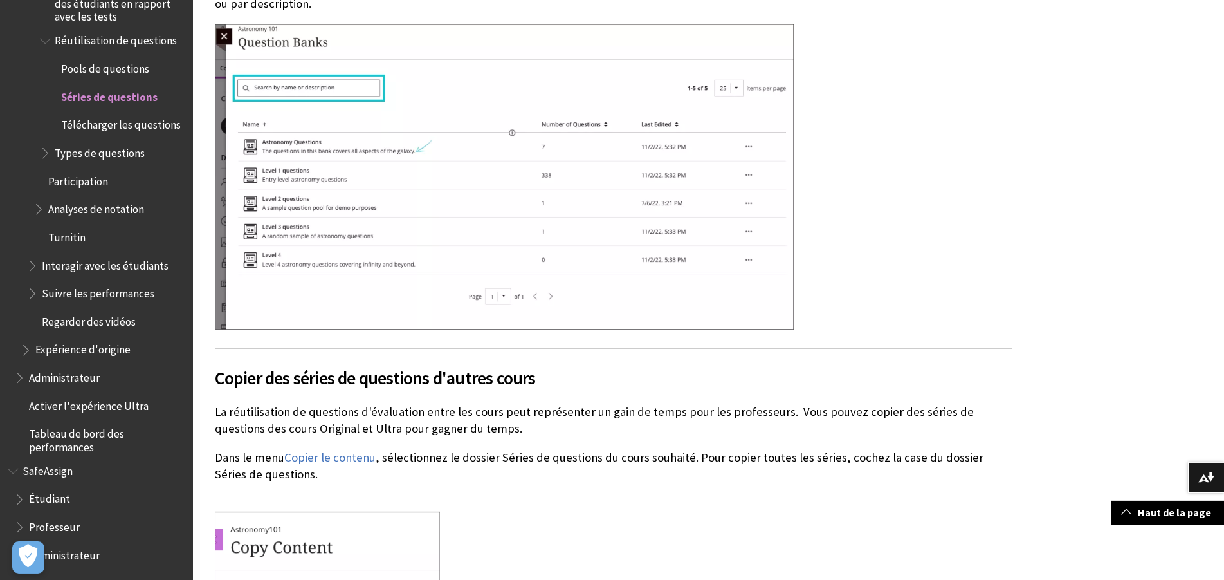
scroll to position [5749, 0]
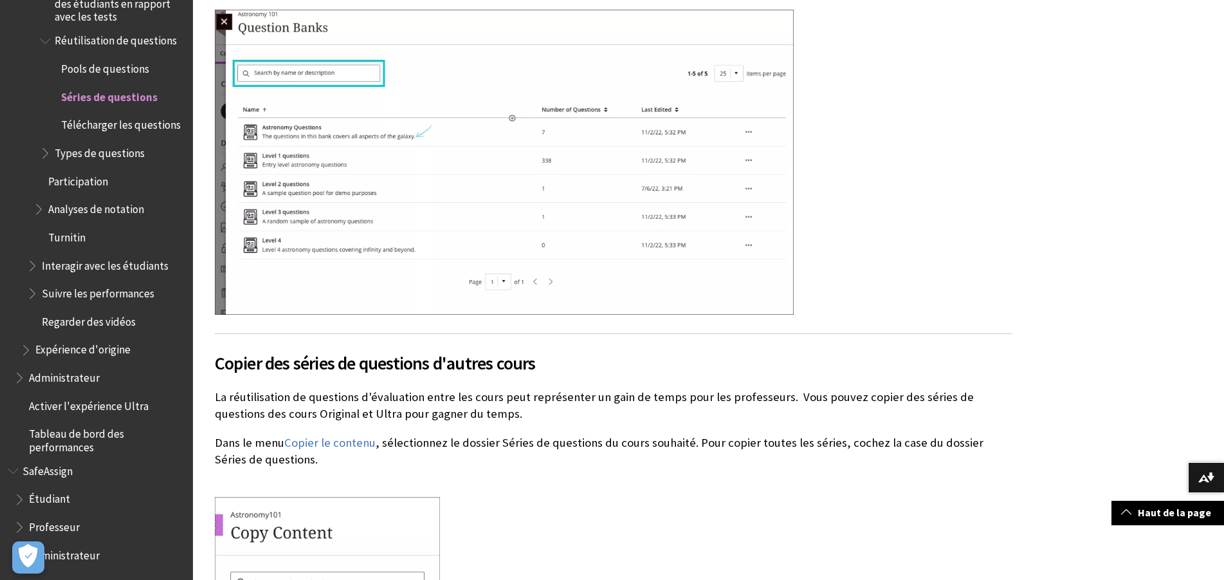
click at [337, 373] on h2 "Copier des séries de questions d'autres cours" at bounding box center [614, 354] width 798 height 43
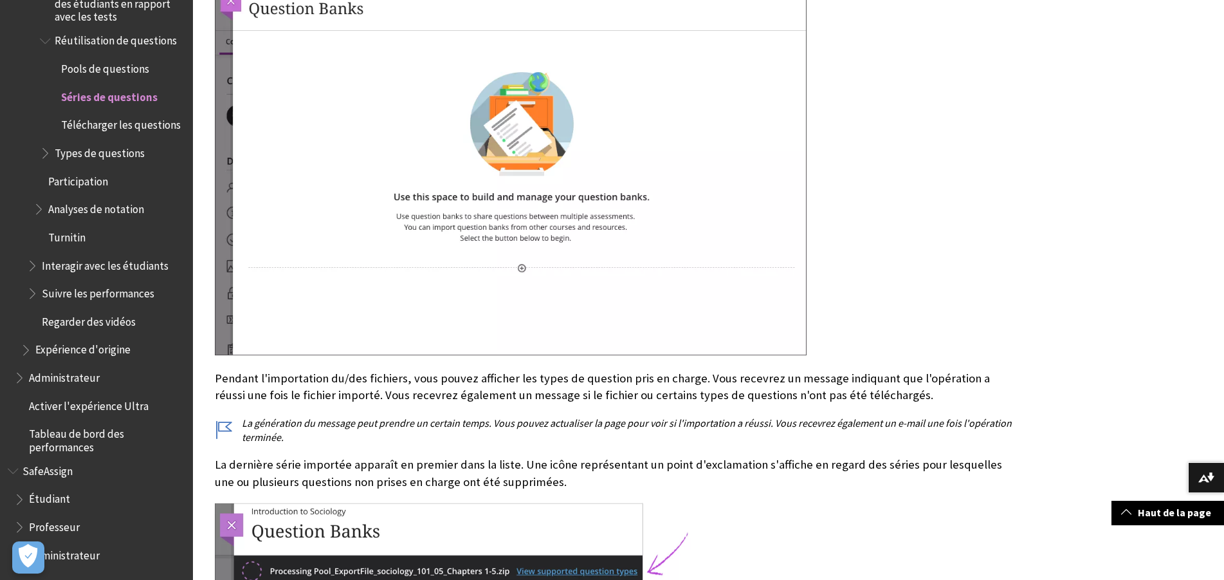
scroll to position [7914, 0]
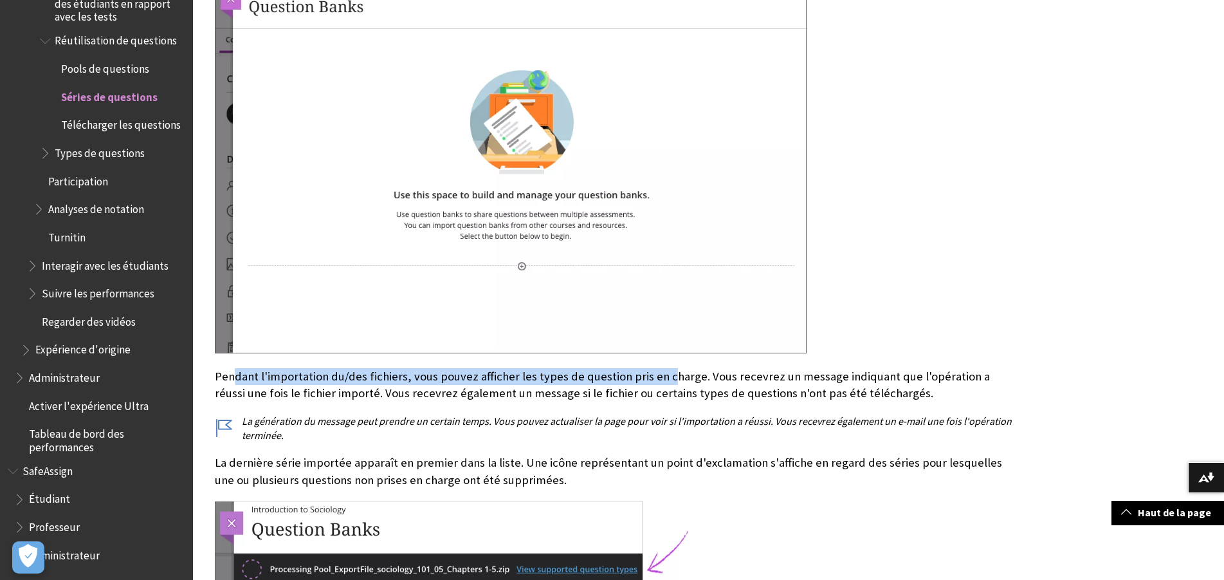
drag, startPoint x: 246, startPoint y: 358, endPoint x: 662, endPoint y: 358, distance: 416.8
click at [662, 358] on div "Importer des séries de questions Sur la page Contenu du cours , cliquez sur Gér…" at bounding box center [614, 316] width 798 height 884
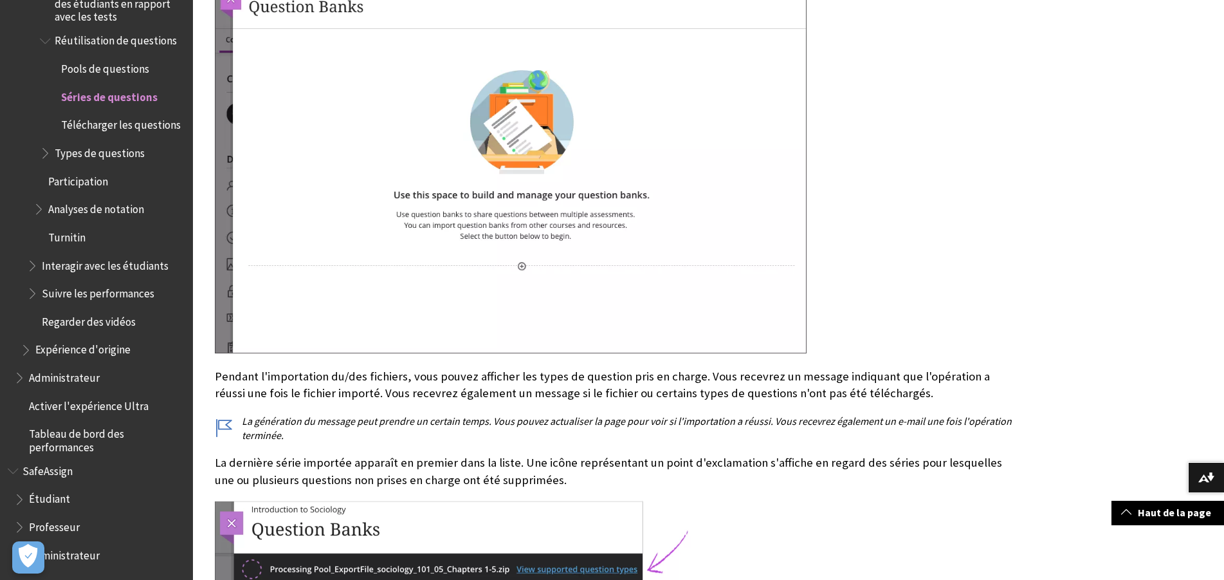
click at [662, 358] on div "Importer des séries de questions Sur la page Contenu du cours , cliquez sur Gér…" at bounding box center [614, 316] width 798 height 884
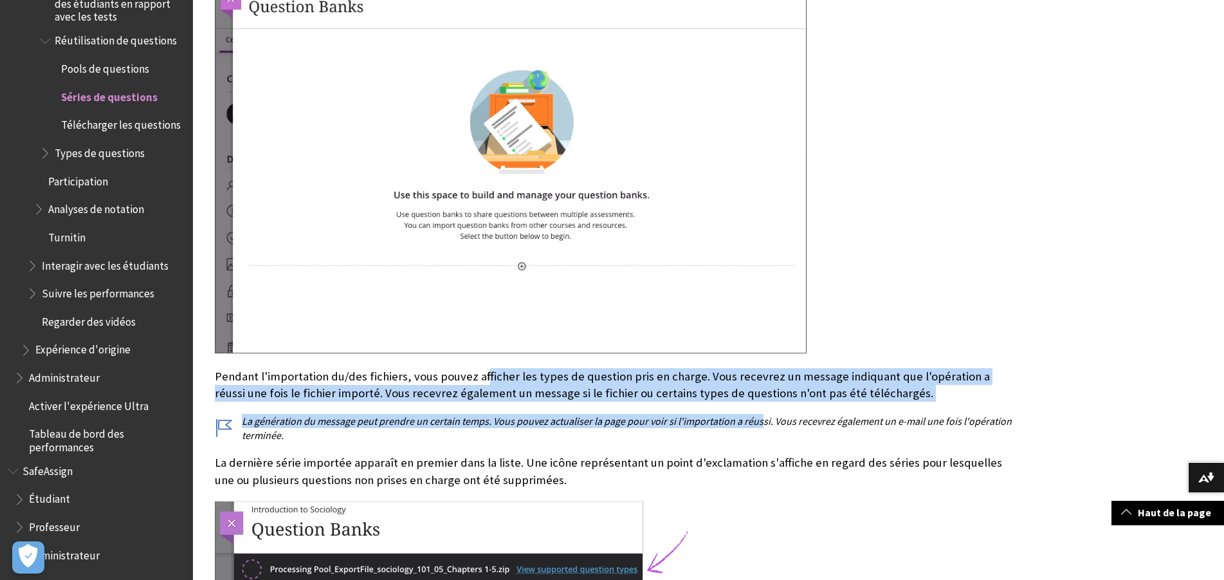
drag, startPoint x: 480, startPoint y: 363, endPoint x: 765, endPoint y: 398, distance: 287.1
click at [763, 399] on div "Importer des séries de questions Sur la page Contenu du cours , cliquez sur Gér…" at bounding box center [614, 316] width 798 height 884
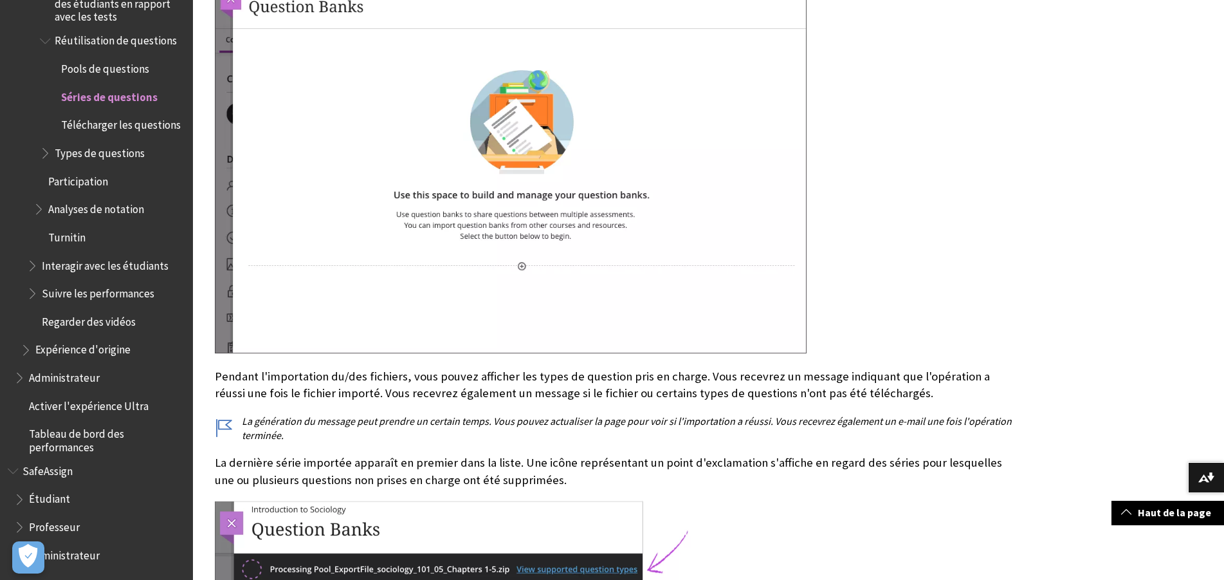
click at [765, 398] on div "Importer des séries de questions Sur la page Contenu du cours , cliquez sur Gér…" at bounding box center [614, 316] width 798 height 884
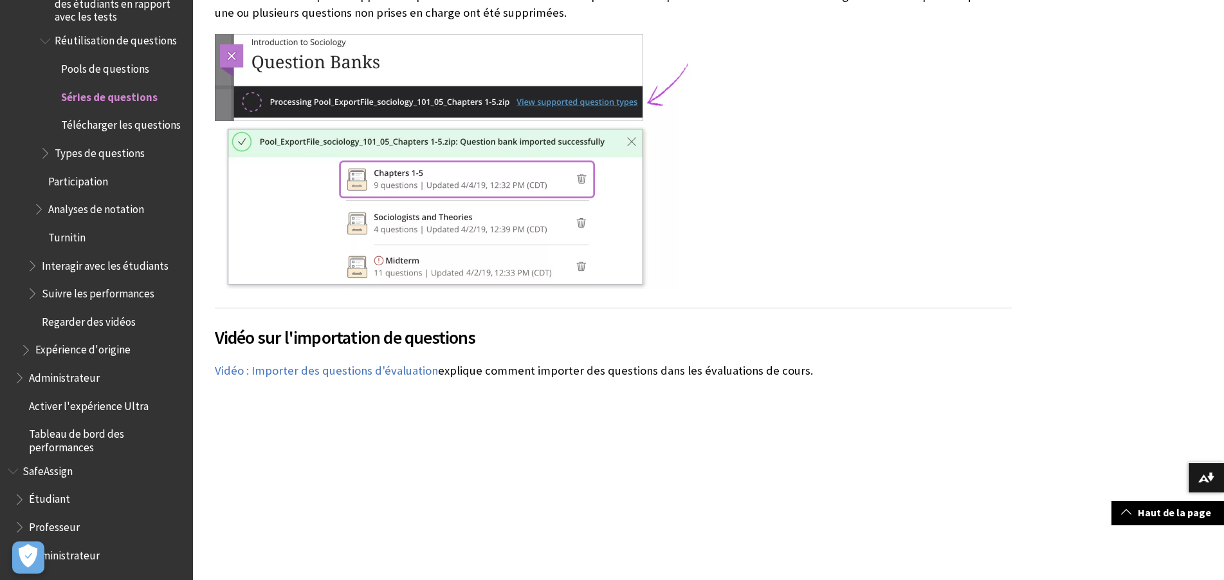
scroll to position [8504, 0]
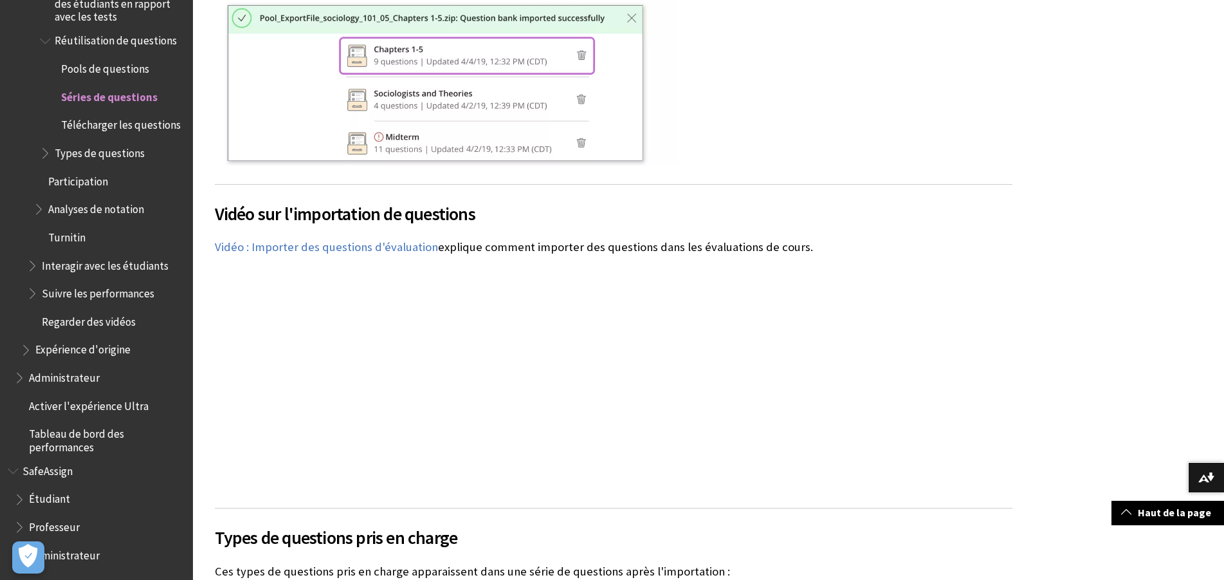
click at [753, 406] on div "Vidéo sur l'importation de questions La vidéo commentée suivante offre une repr…" at bounding box center [614, 338] width 798 height 308
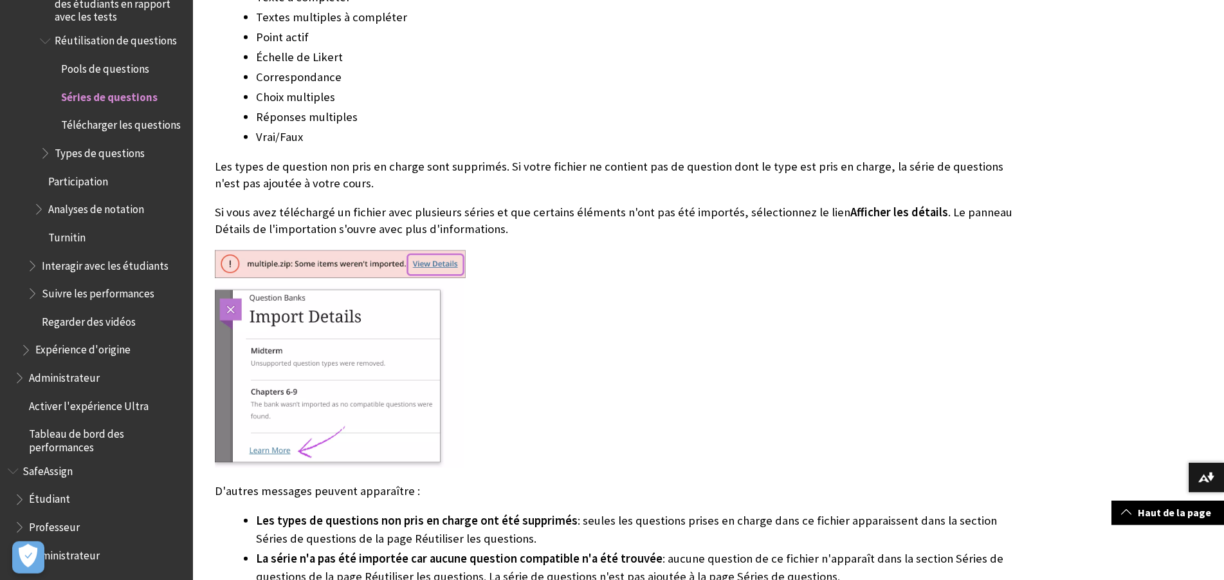
scroll to position [9226, 0]
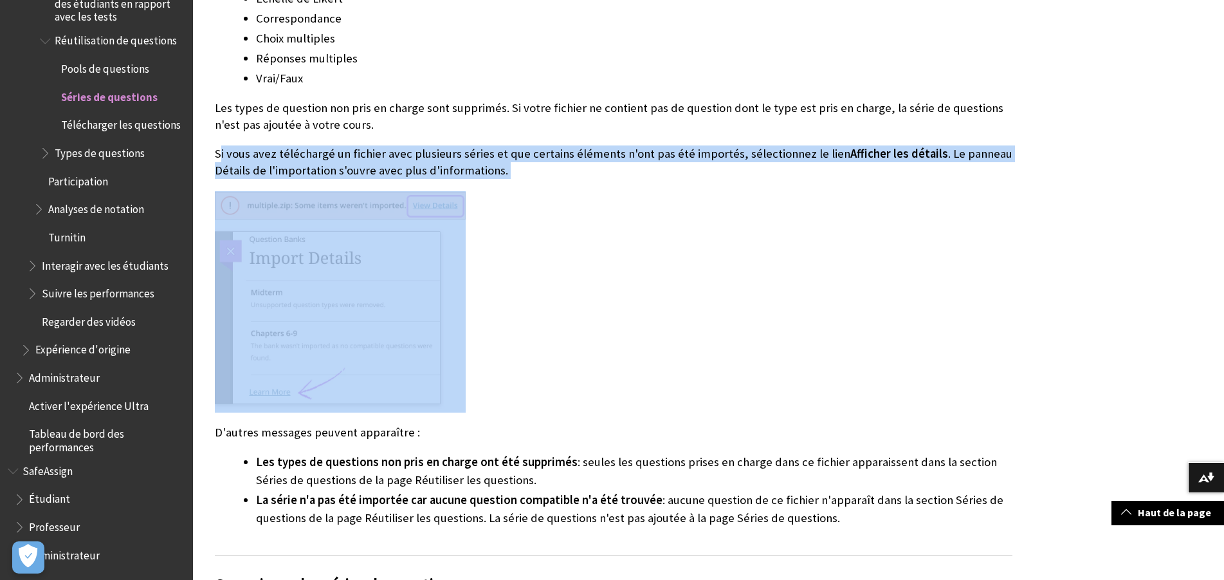
drag, startPoint x: 284, startPoint y: 144, endPoint x: 745, endPoint y: 200, distance: 464.6
click at [745, 200] on div "Types de questions pris en charge Ces types de questions pris en charge apparai…" at bounding box center [614, 156] width 798 height 741
click at [745, 200] on div at bounding box center [614, 301] width 798 height 221
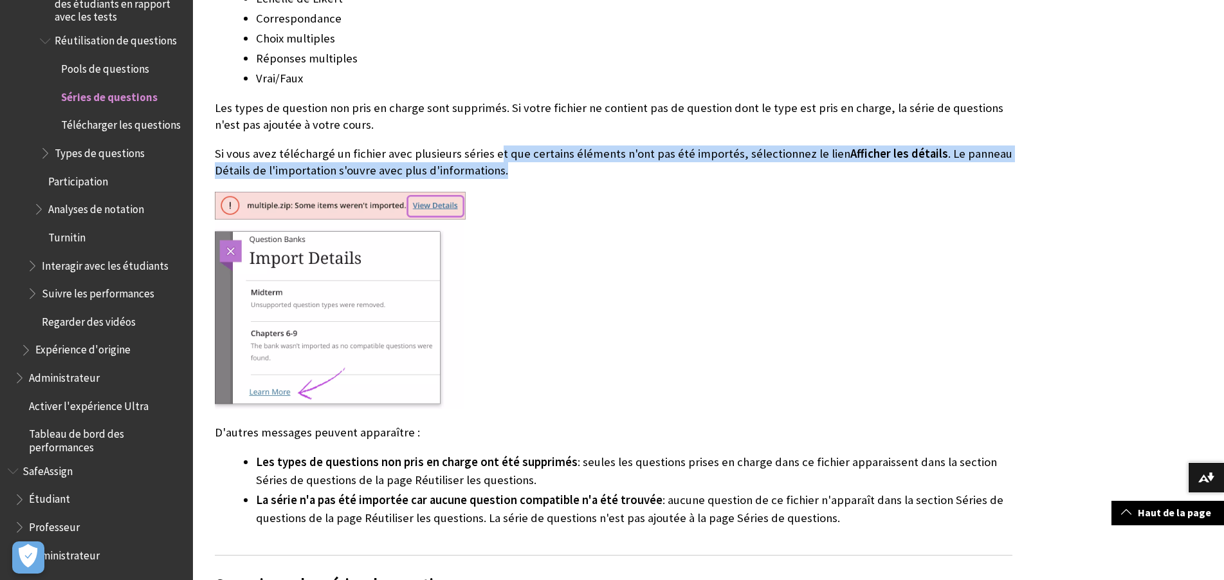
drag, startPoint x: 494, startPoint y: 143, endPoint x: 610, endPoint y: 162, distance: 118.0
click at [610, 161] on p "Si vous avez téléchargé un fichier avec plusieurs séries et que certains élémen…" at bounding box center [614, 161] width 798 height 33
click at [610, 162] on p "Si vous avez téléchargé un fichier avec plusieurs séries et que certains élémen…" at bounding box center [614, 161] width 798 height 33
drag, startPoint x: 626, startPoint y: 148, endPoint x: 695, endPoint y: 158, distance: 70.2
click at [695, 158] on p "Si vous avez téléchargé un fichier avec plusieurs séries et que certains élémen…" at bounding box center [614, 161] width 798 height 33
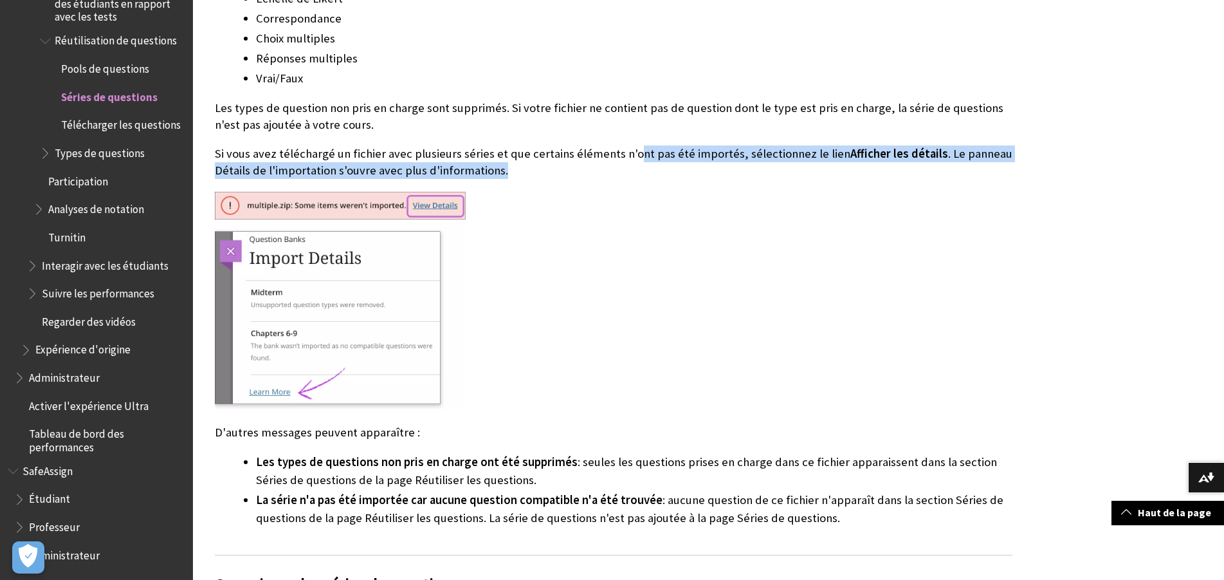
click at [695, 159] on p "Si vous avez téléchargé un fichier avec plusieurs séries et que certains élémen…" at bounding box center [614, 161] width 798 height 33
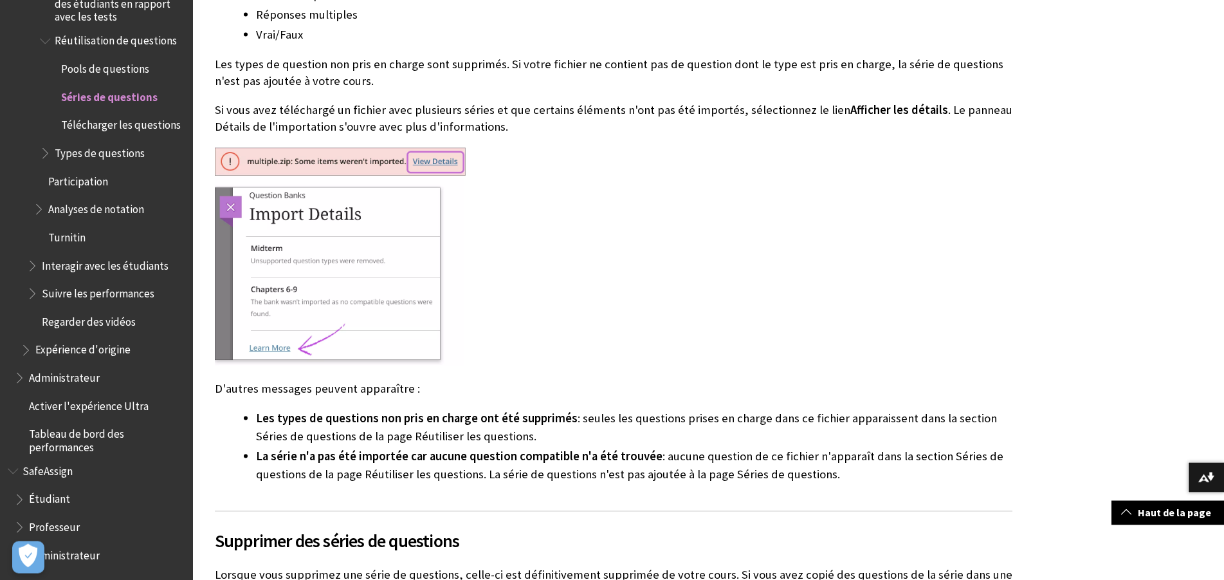
scroll to position [9357, 0]
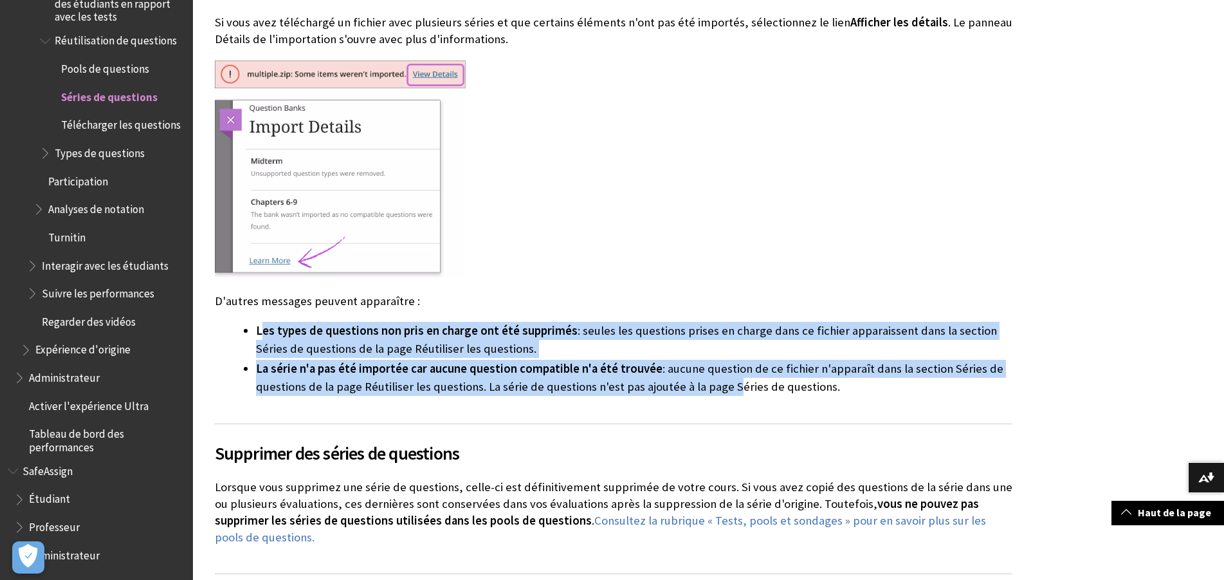
drag, startPoint x: 262, startPoint y: 324, endPoint x: 722, endPoint y: 372, distance: 463.1
click at [722, 372] on ul "Les types de questions non pris en charge ont été supprimés : seules les questi…" at bounding box center [614, 359] width 798 height 74
click at [722, 372] on li "La série n'a pas été importée car aucune question compatible n'a été trouvée : …" at bounding box center [634, 378] width 756 height 36
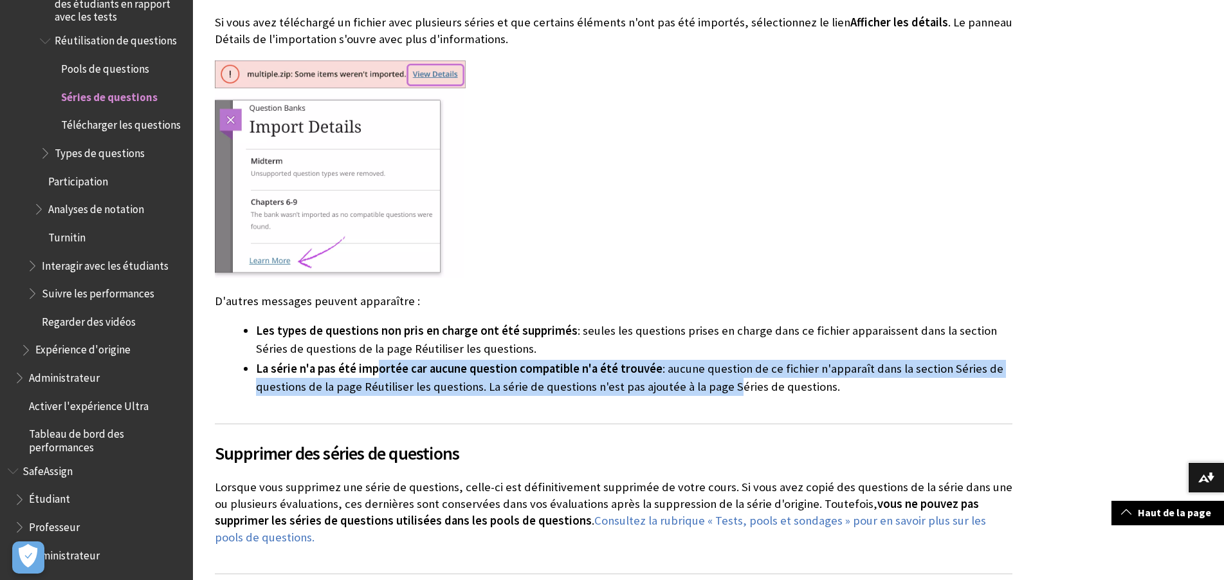
drag, startPoint x: 378, startPoint y: 361, endPoint x: 725, endPoint y: 374, distance: 346.9
click at [725, 374] on li "La série n'a pas été importée car aucune question compatible n'a été trouvée : …" at bounding box center [634, 378] width 756 height 36
click at [726, 374] on li "La série n'a pas été importée car aucune question compatible n'a été trouvée : …" at bounding box center [634, 378] width 756 height 36
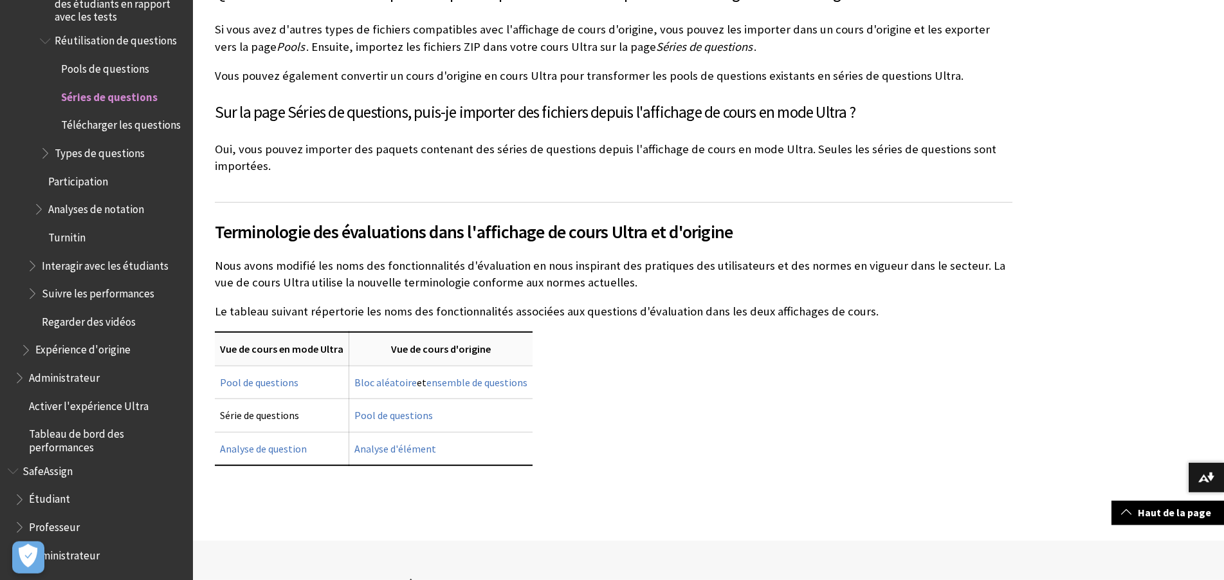
scroll to position [10407, 0]
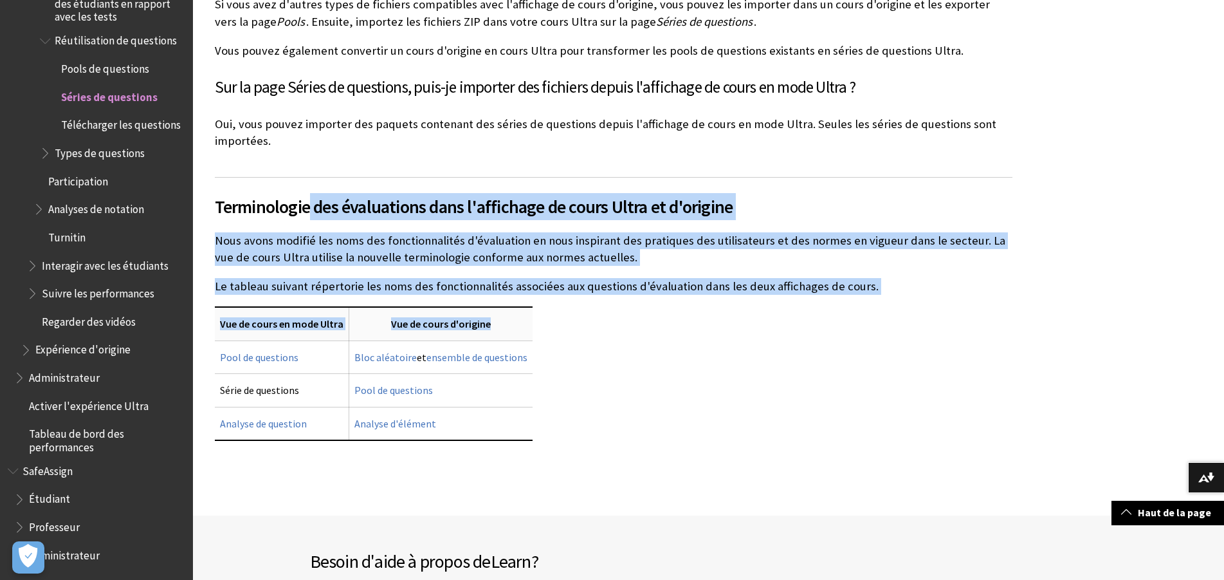
drag, startPoint x: 309, startPoint y: 187, endPoint x: 677, endPoint y: 284, distance: 381.1
click at [677, 284] on div "Terminologie des évaluations dans l'affichage de cours Ultra et d'origine Nous …" at bounding box center [614, 309] width 798 height 264
click at [688, 278] on p "Le tableau suivant répertorie les noms des fonctionnalités associées aux questi…" at bounding box center [614, 286] width 798 height 17
drag, startPoint x: 278, startPoint y: 180, endPoint x: 861, endPoint y: 262, distance: 589.2
click at [861, 262] on div "Terminologie des évaluations dans l'affichage de cours Ultra et d'origine Nous …" at bounding box center [614, 309] width 798 height 264
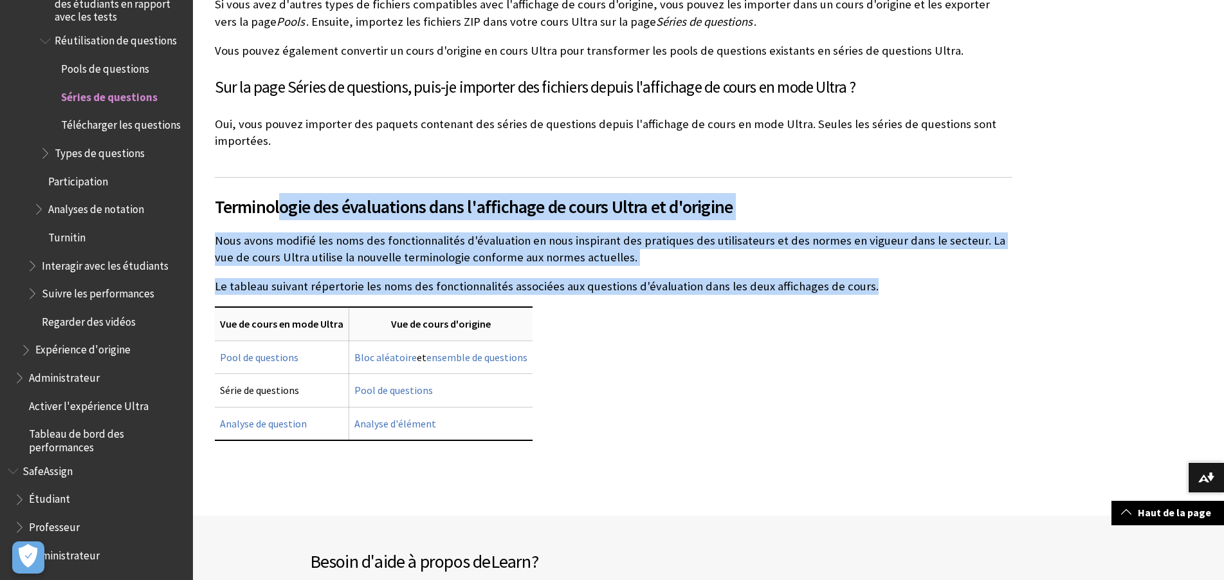
click at [861, 278] on p "Le tableau suivant répertorie les noms des fonctionnalités associées aux questi…" at bounding box center [614, 286] width 798 height 17
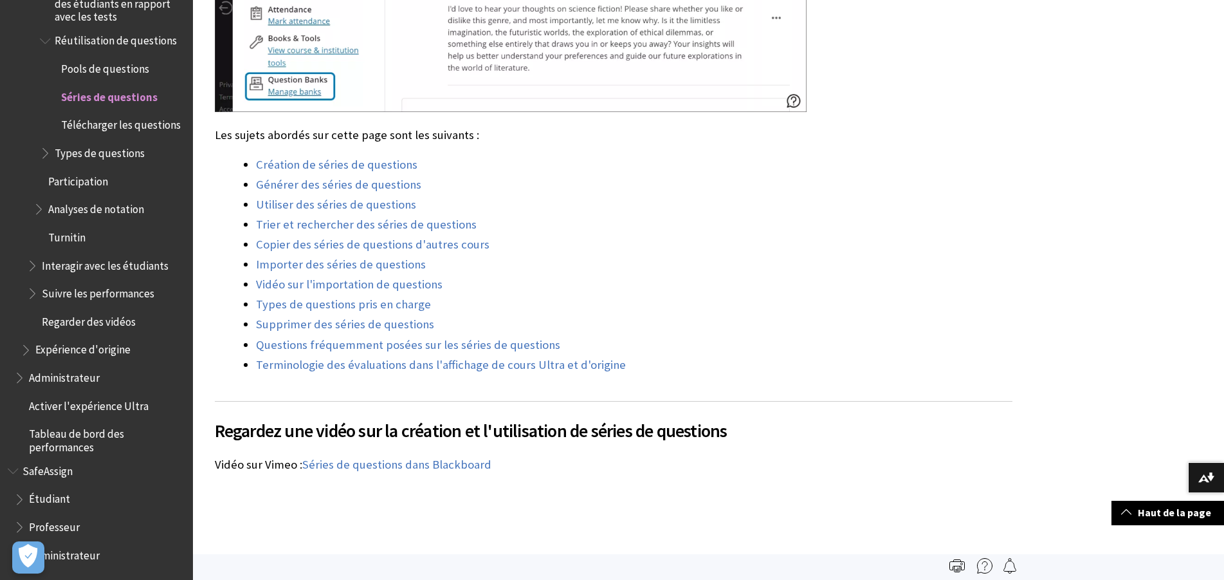
scroll to position [0, 0]
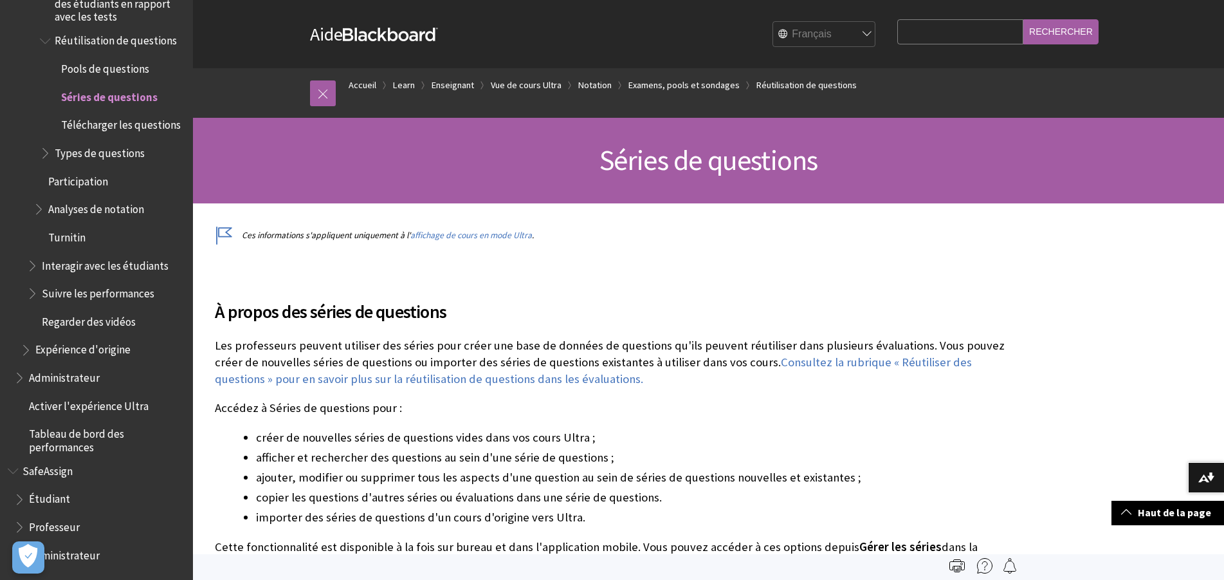
drag, startPoint x: 637, startPoint y: 199, endPoint x: 616, endPoint y: -33, distance: 233.7
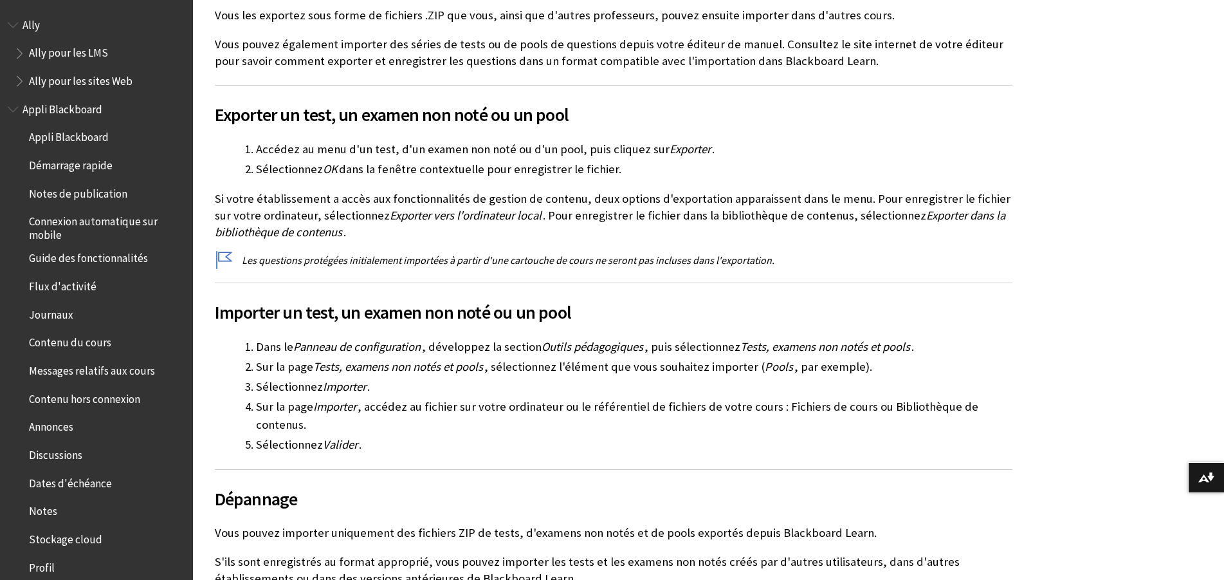
scroll to position [2044, 0]
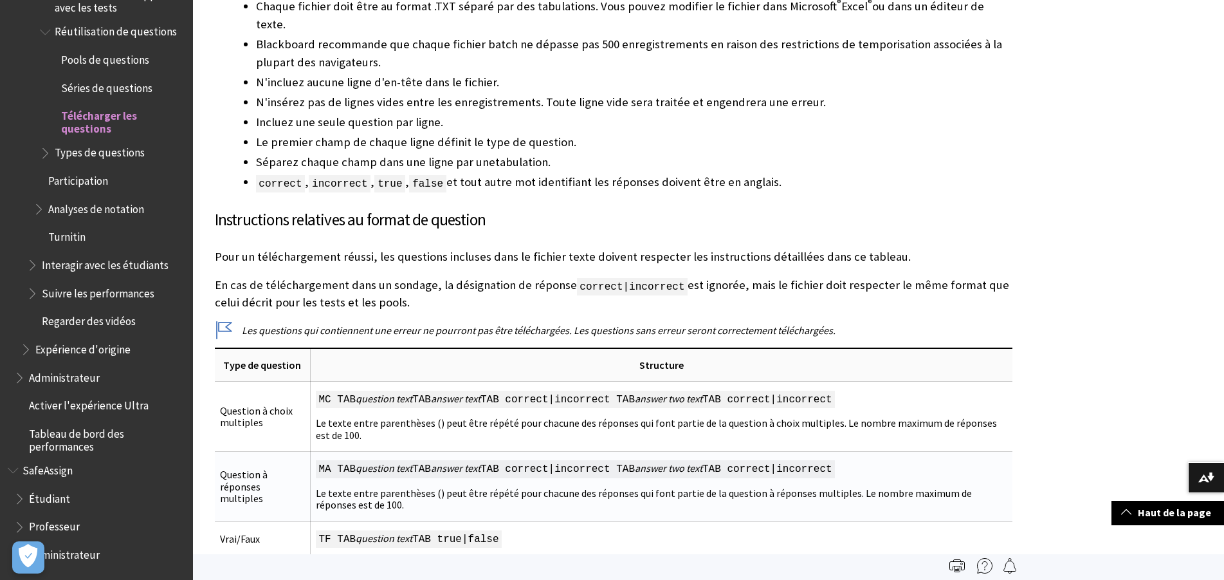
scroll to position [525, 0]
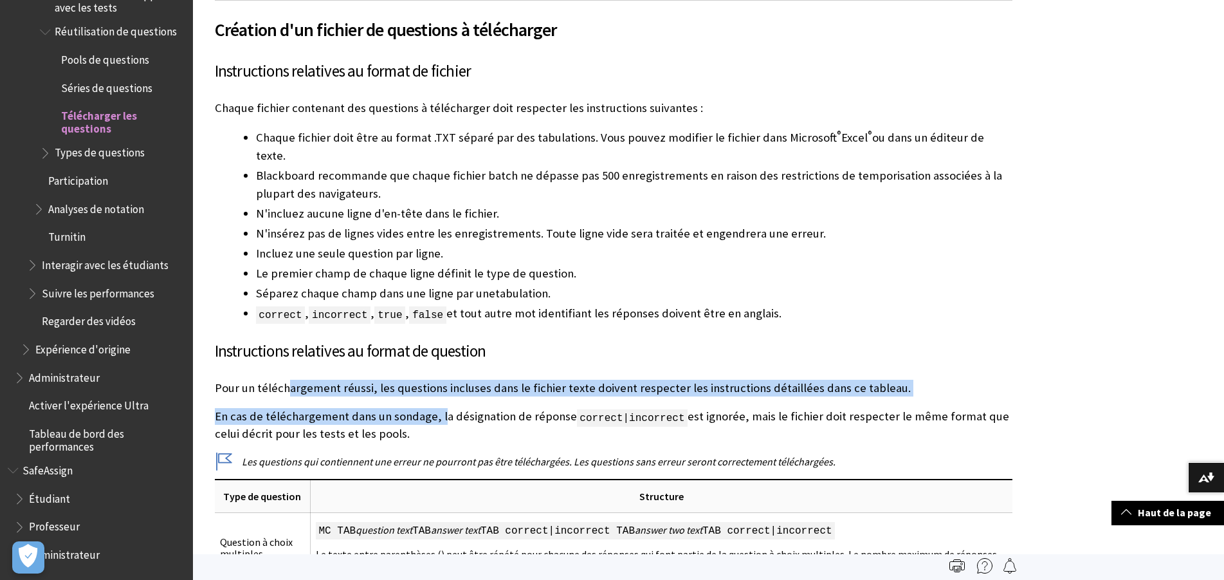
drag, startPoint x: 336, startPoint y: 389, endPoint x: 439, endPoint y: 406, distance: 103.7
click at [439, 408] on p "En cas de téléchargement dans un sondage, la désignation de réponse correct|inc…" at bounding box center [614, 425] width 798 height 34
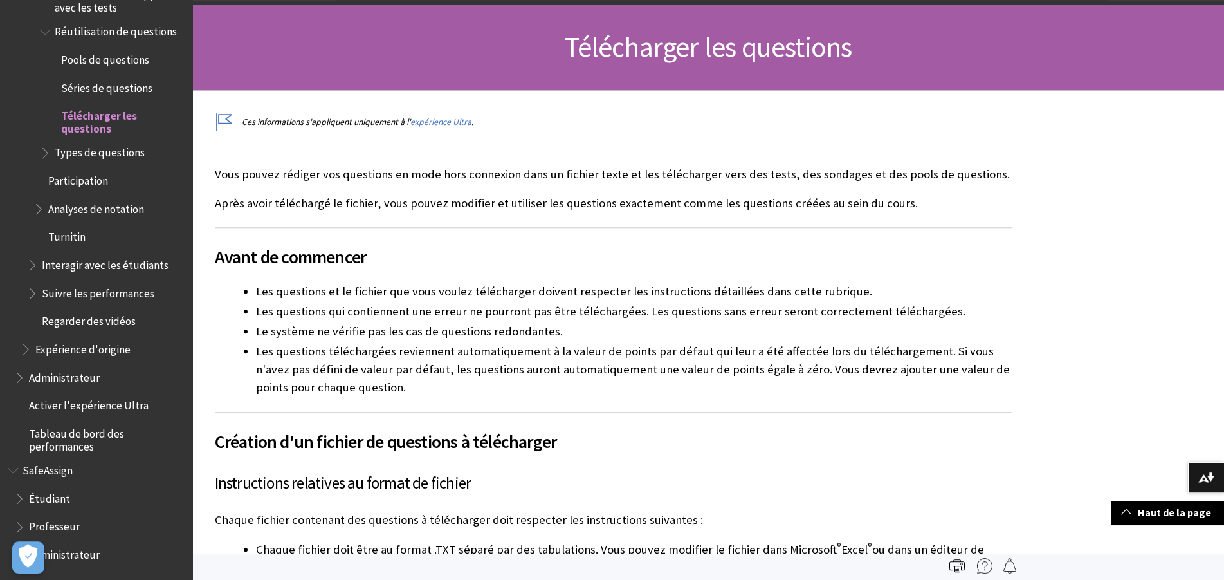
scroll to position [66, 0]
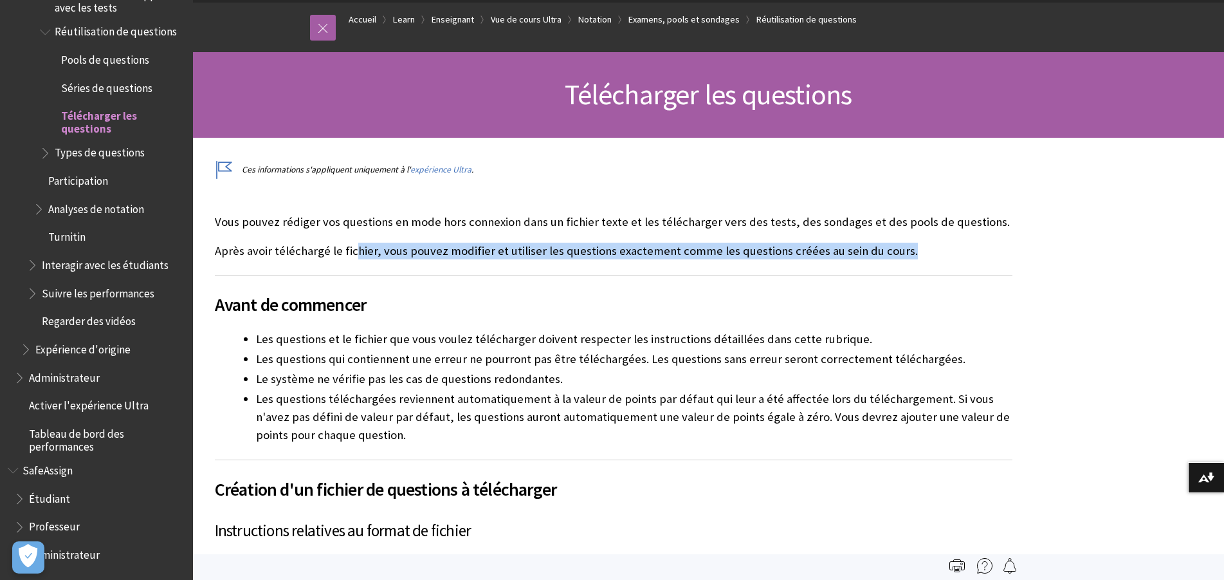
drag, startPoint x: 416, startPoint y: 255, endPoint x: 944, endPoint y: 243, distance: 528.2
click at [944, 243] on p "Après avoir téléchargé le fichier, vous pouvez modifier et utiliser les questio…" at bounding box center [614, 250] width 798 height 17
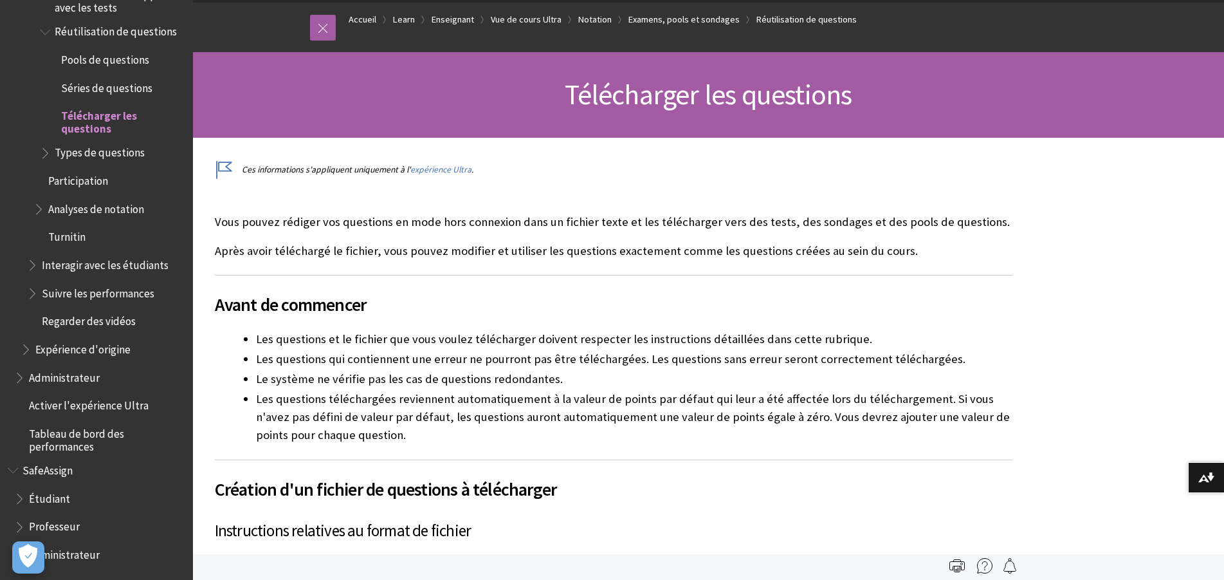
click at [937, 243] on p "Après avoir téléchargé le fichier, vous pouvez modifier et utiliser les questio…" at bounding box center [614, 250] width 798 height 17
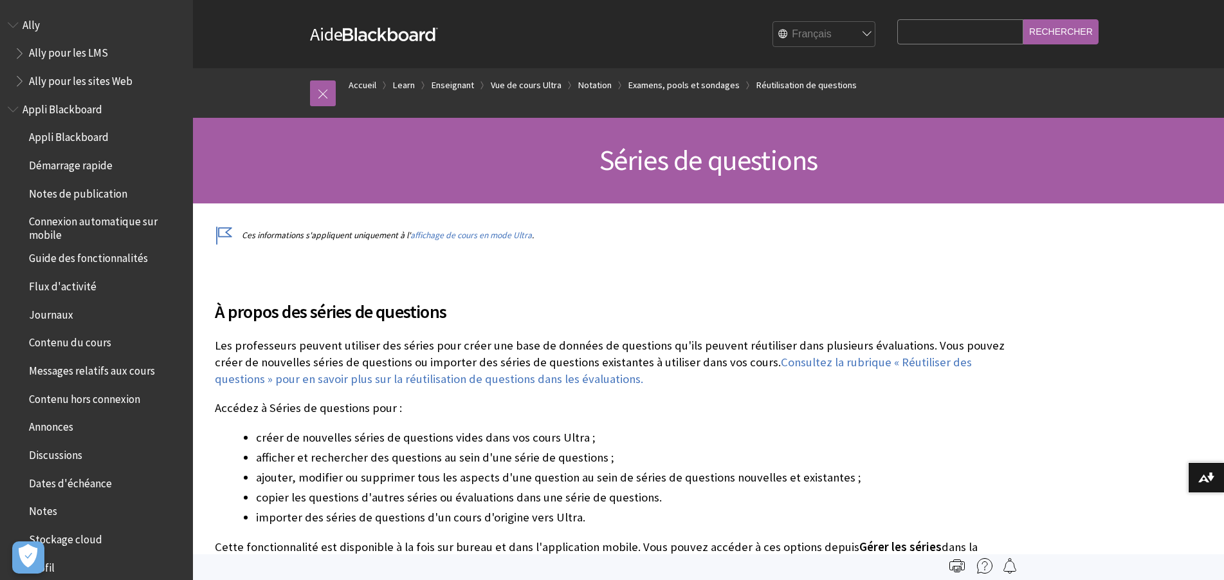
scroll to position [2005, 0]
